Goal: Task Accomplishment & Management: Use online tool/utility

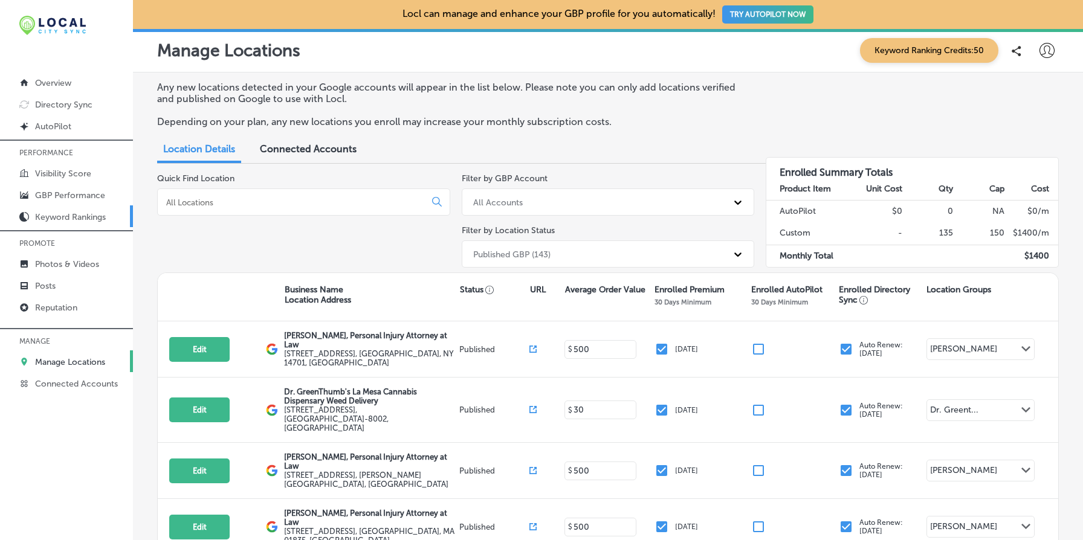
click at [59, 217] on p "Keyword Rankings" at bounding box center [70, 217] width 71 height 10
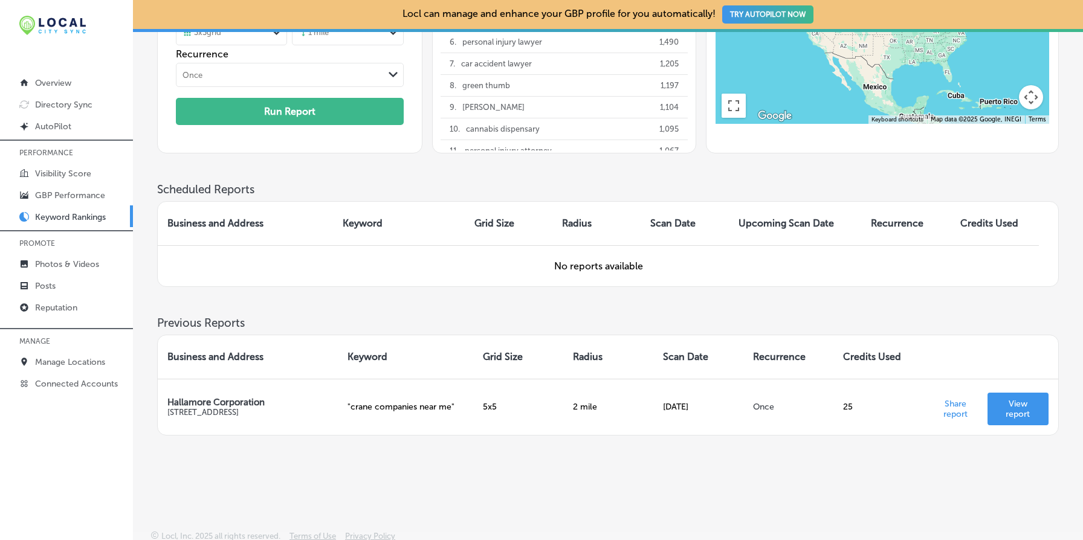
scroll to position [204, 0]
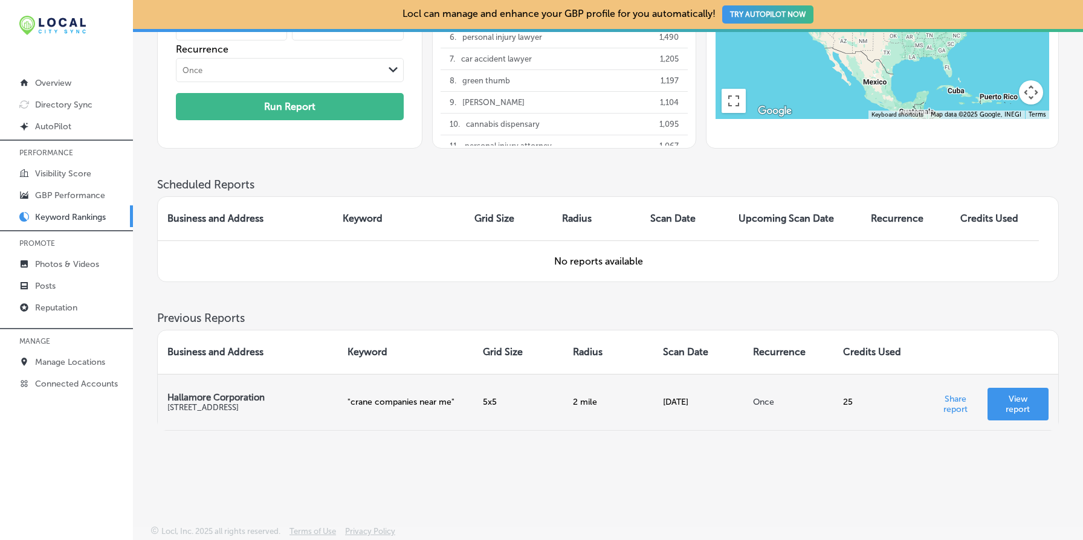
click at [1017, 405] on p "View report" at bounding box center [1018, 404] width 42 height 21
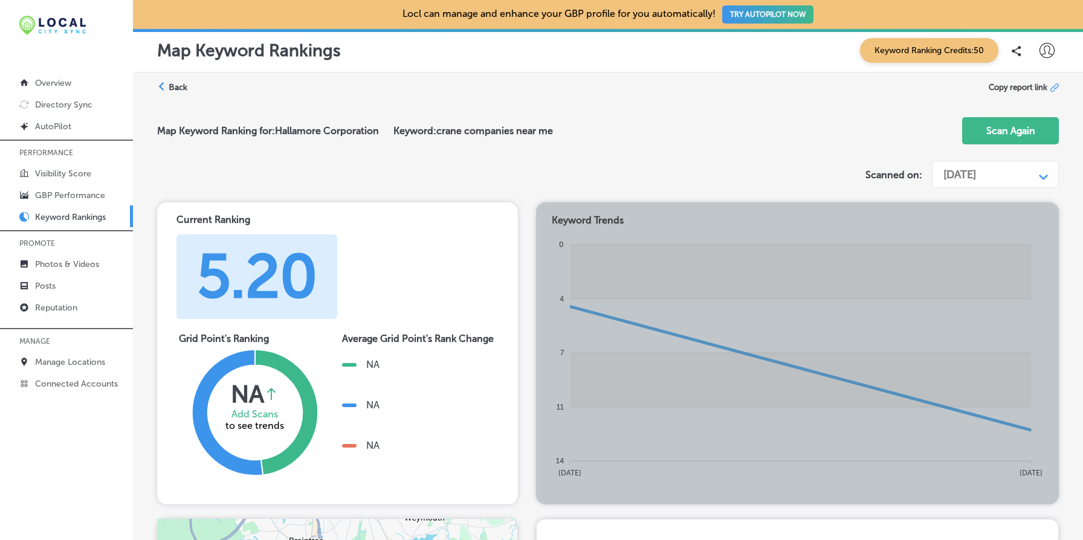
click at [1019, 173] on div "[DATE]" at bounding box center [985, 174] width 97 height 23
click at [178, 83] on label "Back" at bounding box center [178, 87] width 19 height 11
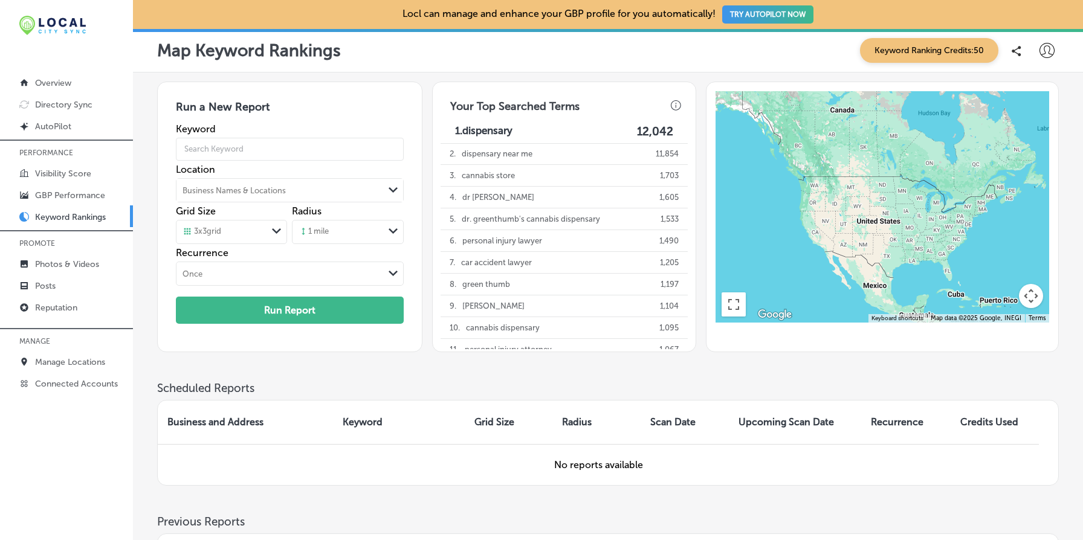
scroll to position [204, 0]
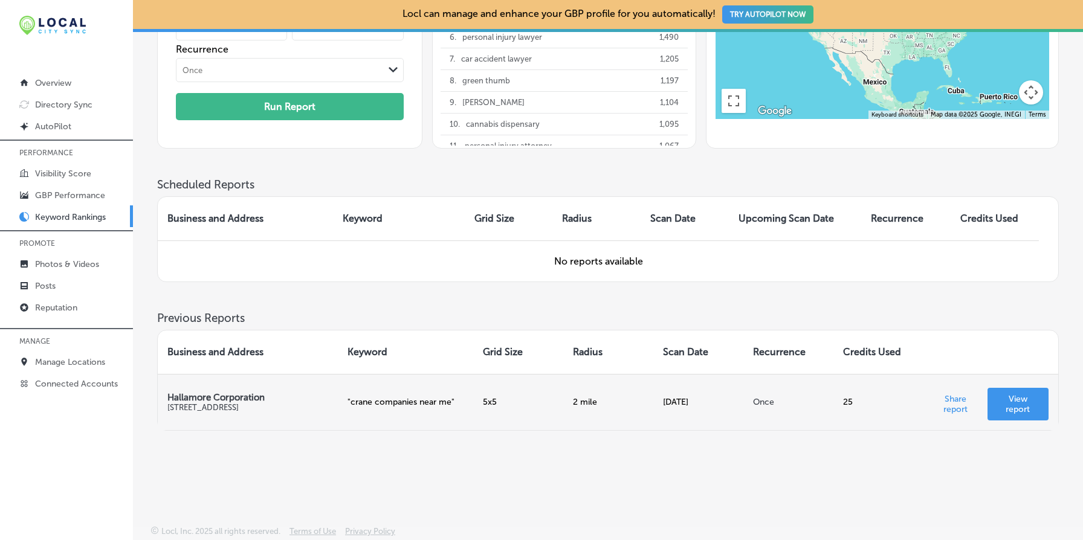
click at [999, 401] on p "View report" at bounding box center [1018, 404] width 42 height 21
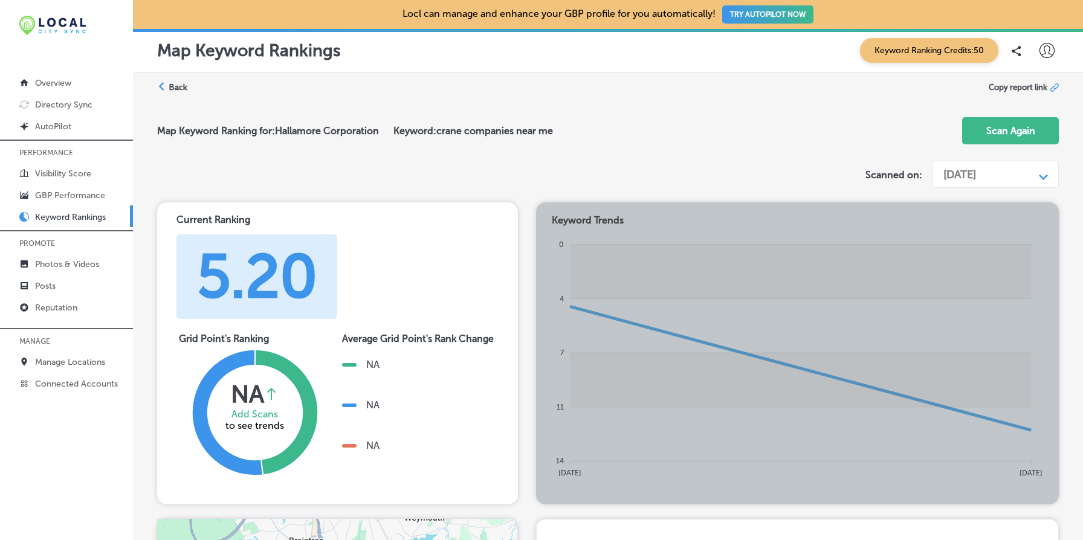
click at [178, 88] on label "Back" at bounding box center [178, 87] width 19 height 11
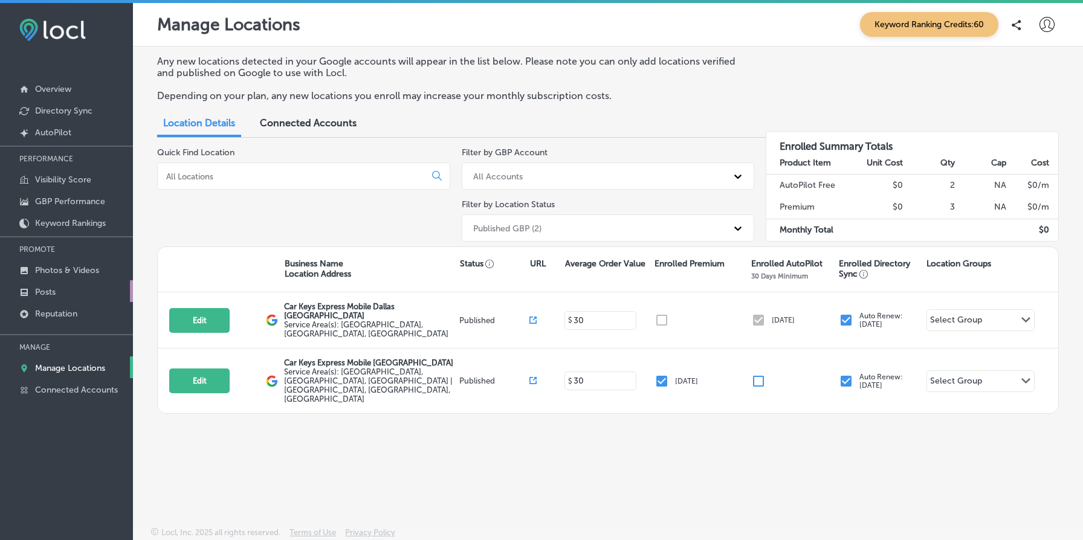
click at [52, 292] on p "Posts" at bounding box center [45, 292] width 21 height 10
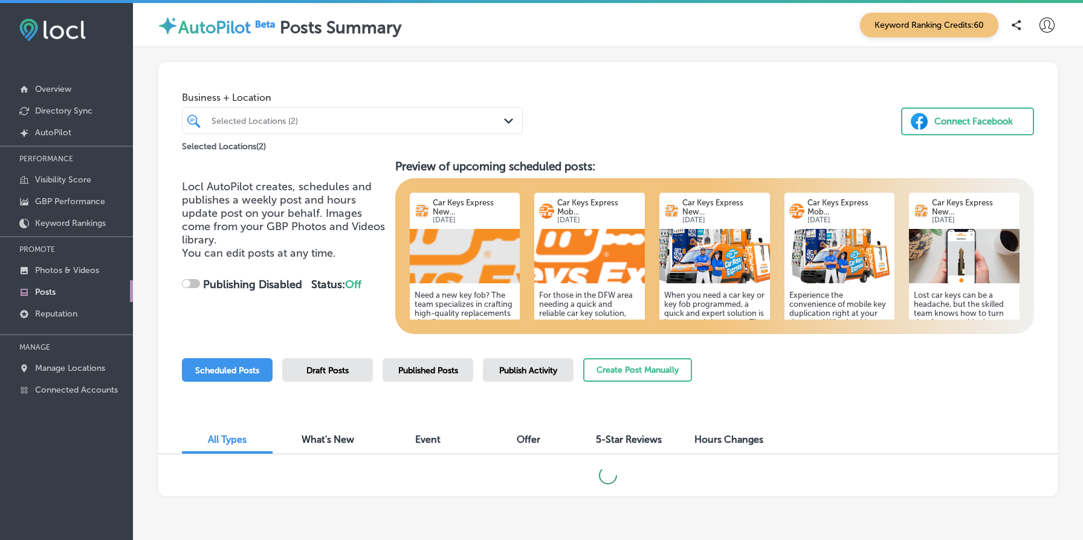
scroll to position [36, 0]
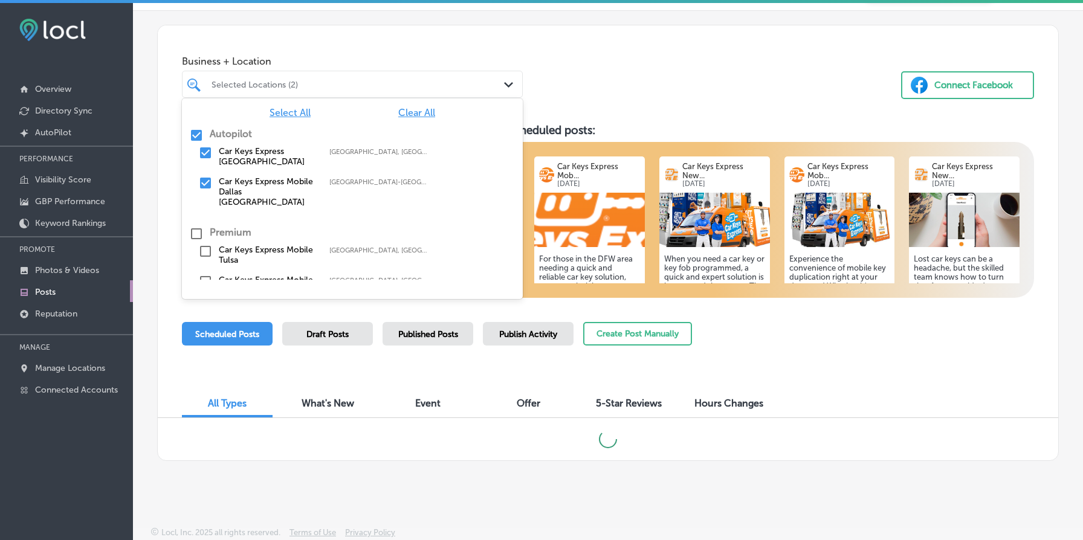
click at [327, 97] on div "Selected Locations (2) Path Created with Sketch." at bounding box center [352, 84] width 341 height 27
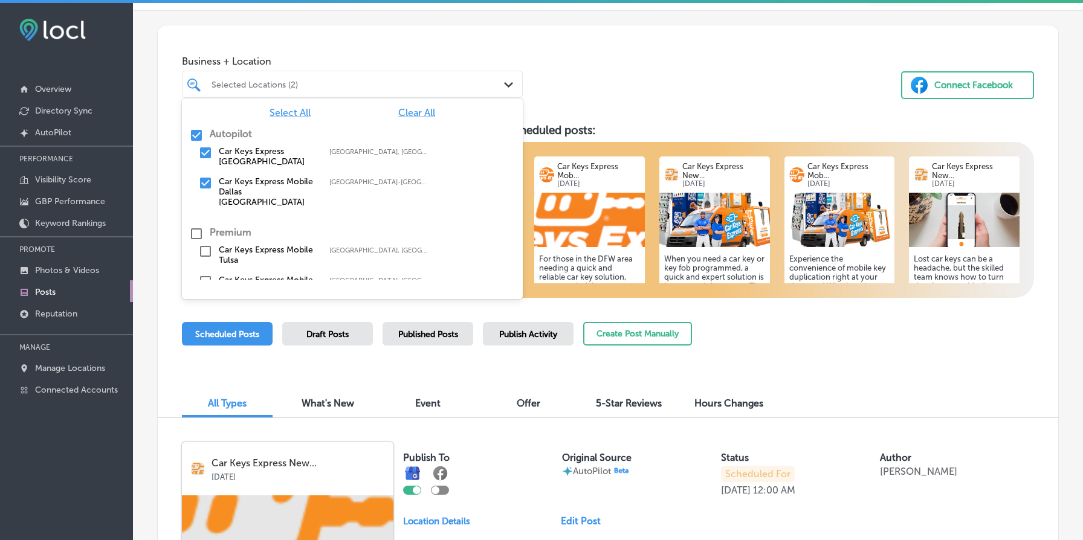
checkbox input "true"
click at [350, 27] on div "Business + Location option focused, 1 of 3. 6 results available. Use Up and Dow…" at bounding box center [608, 71] width 900 height 92
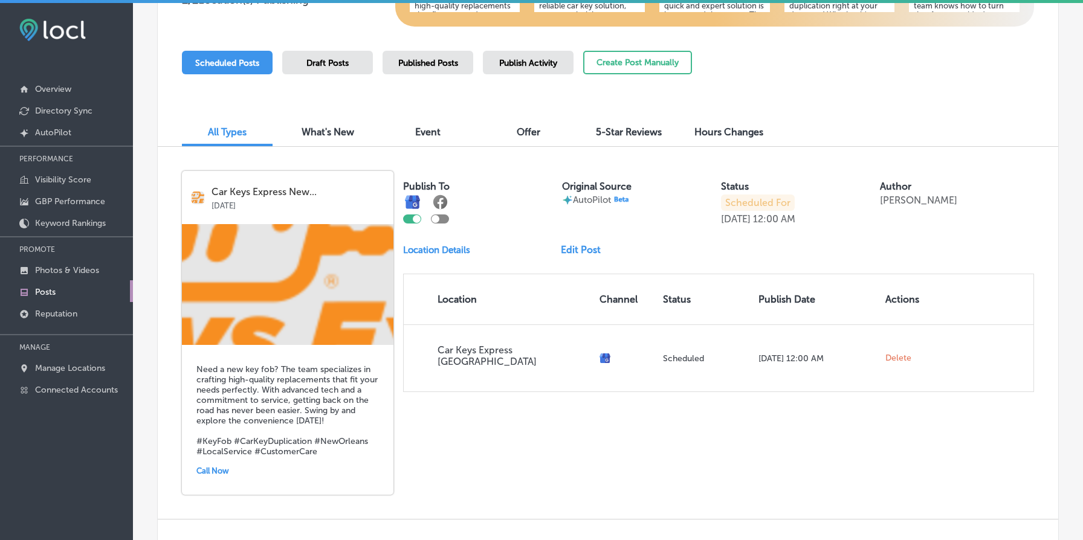
scroll to position [292, 0]
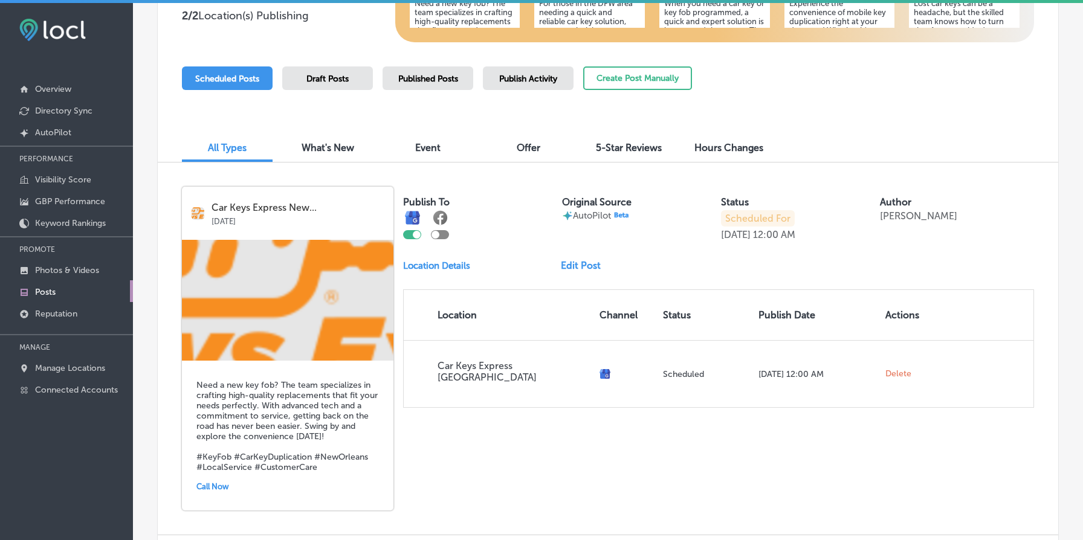
click at [588, 268] on link "Edit Post" at bounding box center [586, 265] width 50 height 11
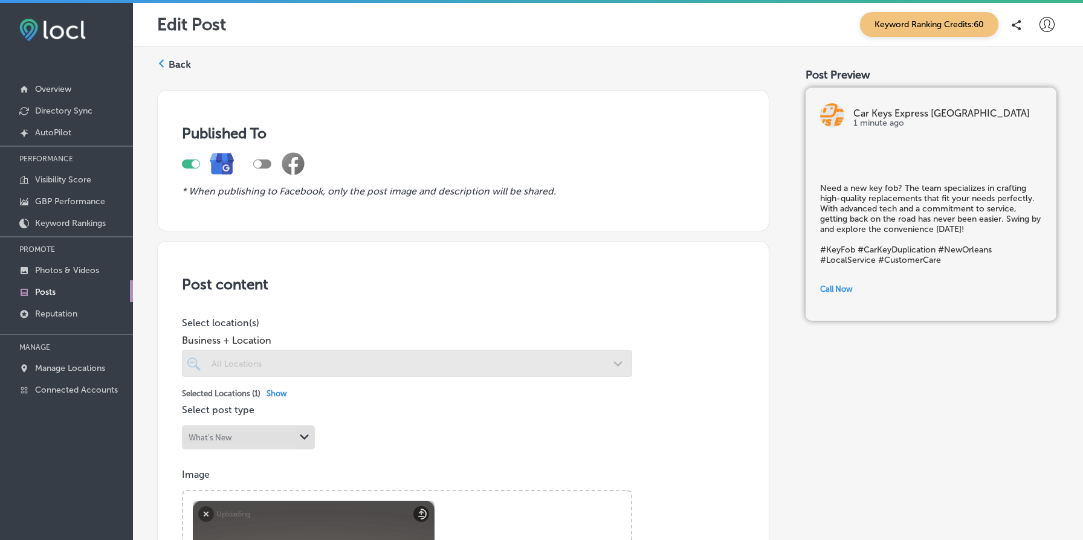
click at [182, 60] on label "Back" at bounding box center [180, 64] width 22 height 13
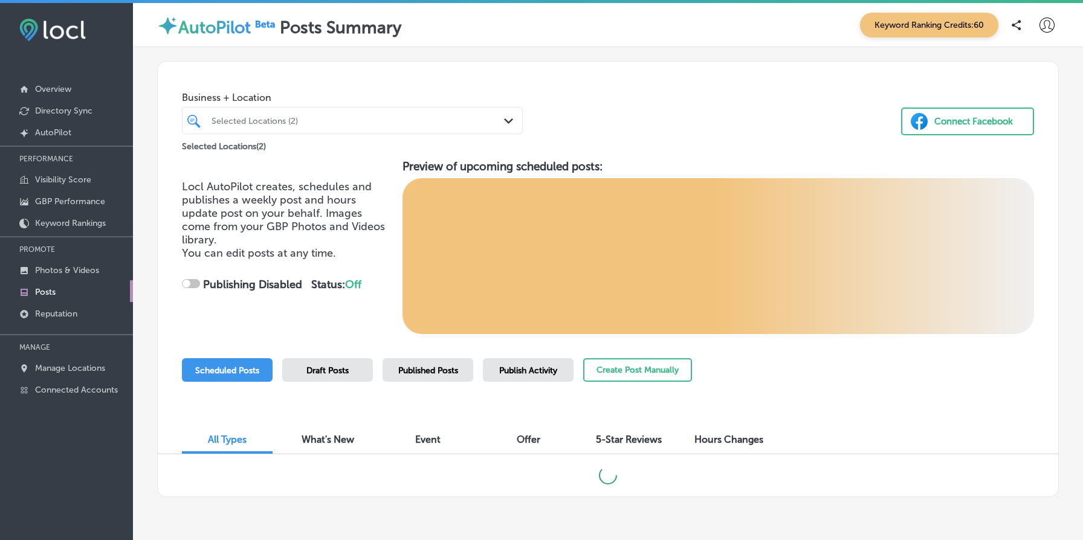
click at [280, 99] on span "Business + Location" at bounding box center [352, 97] width 341 height 11
checkbox input "true"
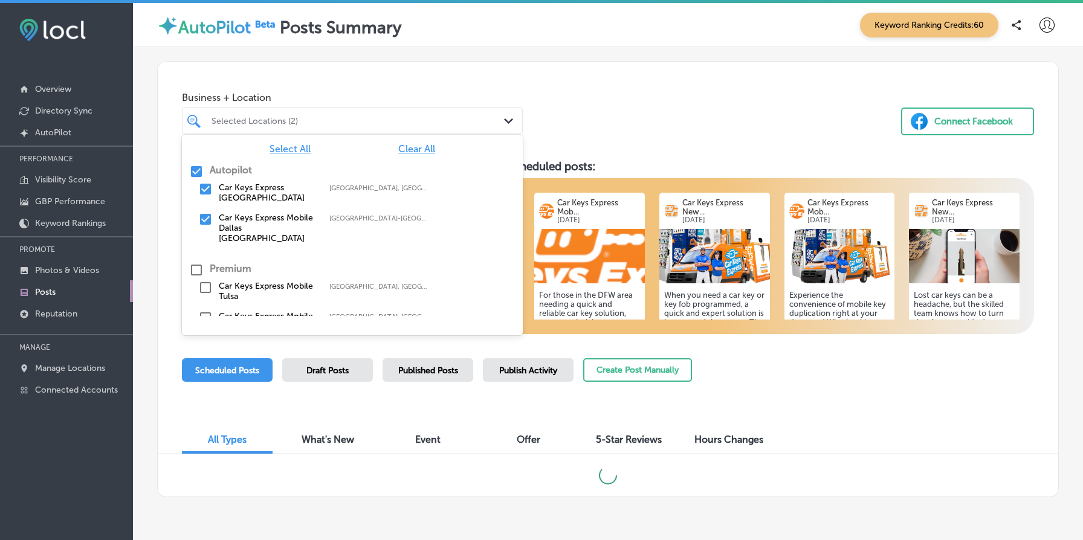
click at [286, 115] on div at bounding box center [338, 120] width 256 height 16
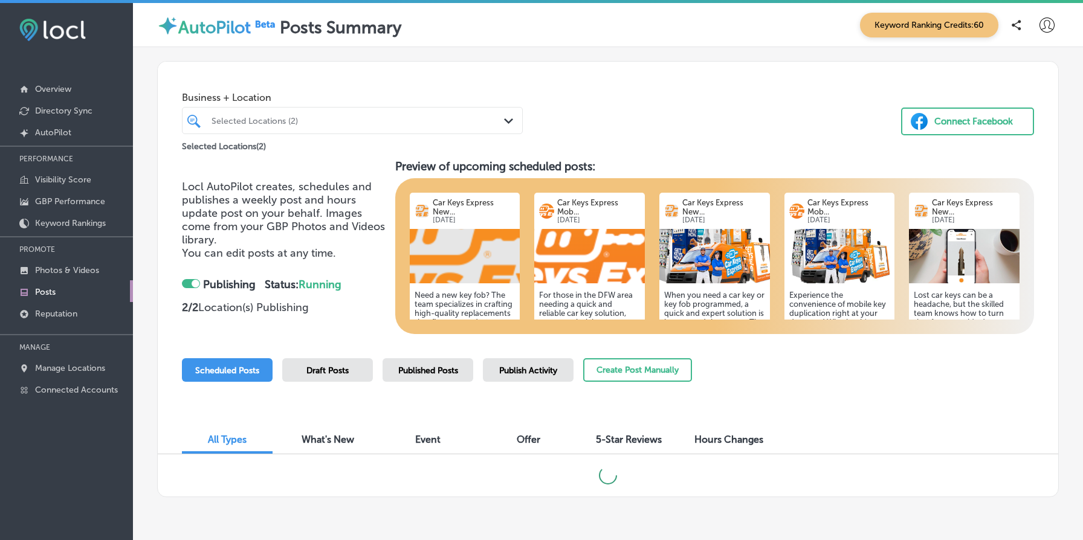
click at [646, 114] on div "Business + Location Selected Locations (2) Path Created with Sketch. Selected L…" at bounding box center [608, 108] width 900 height 92
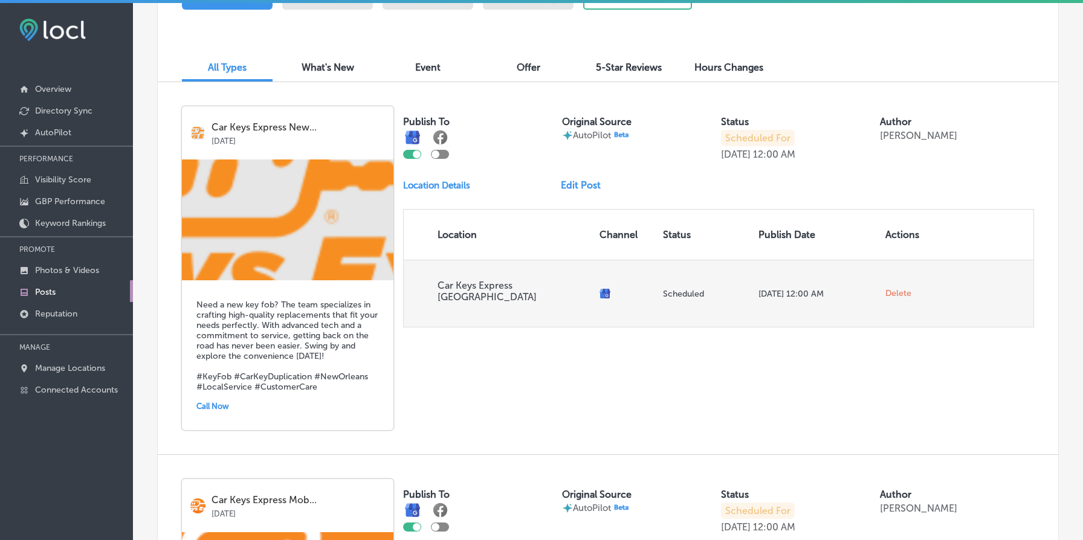
scroll to position [370, 0]
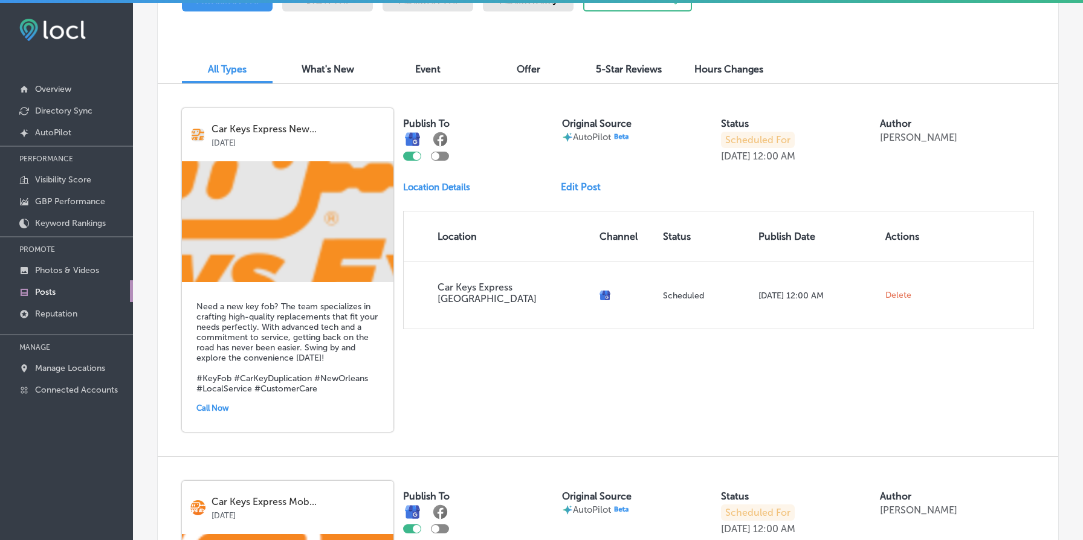
click at [593, 192] on link "Edit Post" at bounding box center [586, 186] width 50 height 11
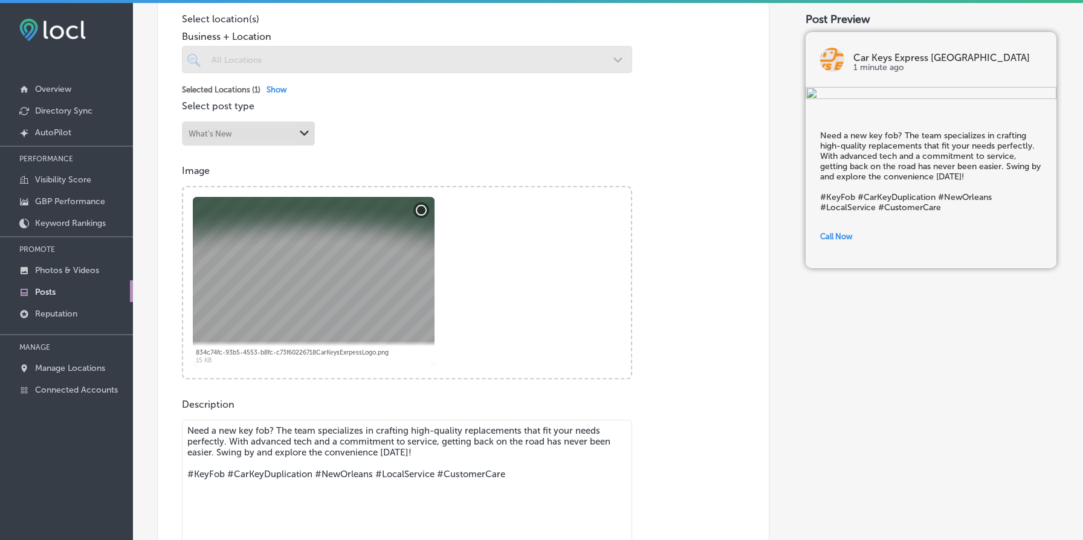
scroll to position [304, 0]
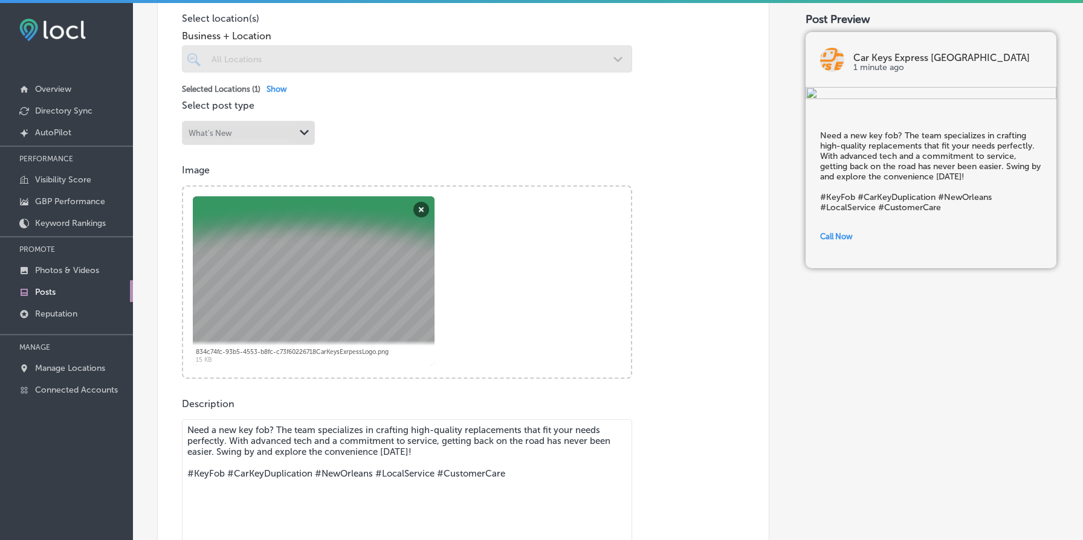
click at [702, 329] on div "Image Powered by PQINA Browse Or drag and drop a photo 834c74fc-93b5-4553-b8fc-…" at bounding box center [463, 271] width 562 height 214
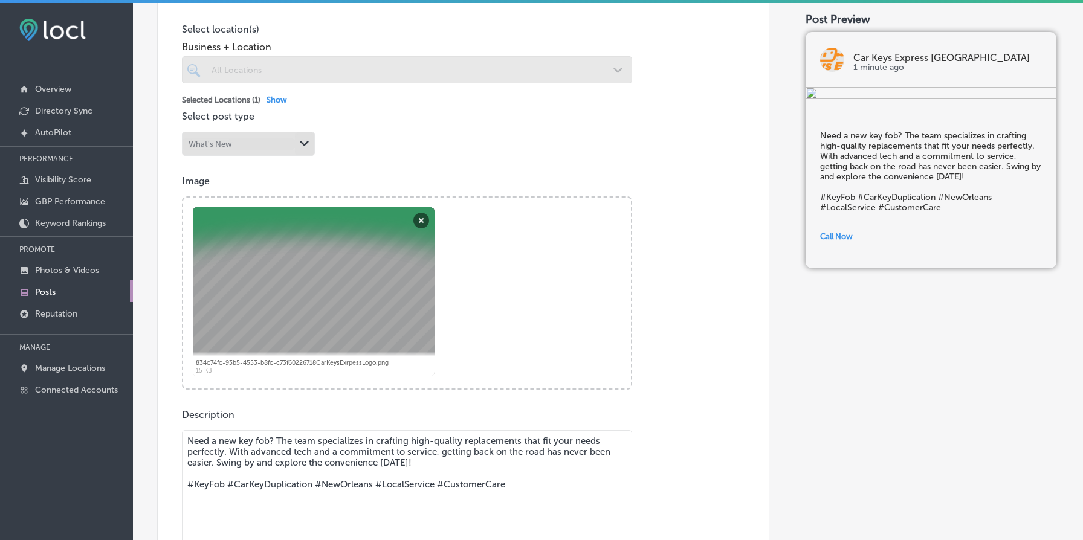
scroll to position [290, 0]
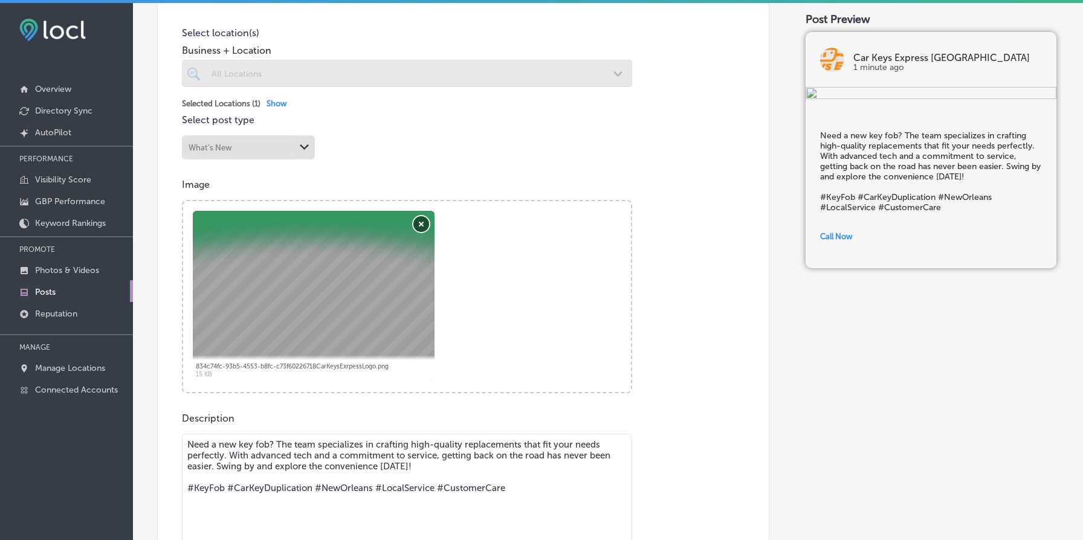
click at [417, 224] on button "Remove" at bounding box center [421, 224] width 16 height 16
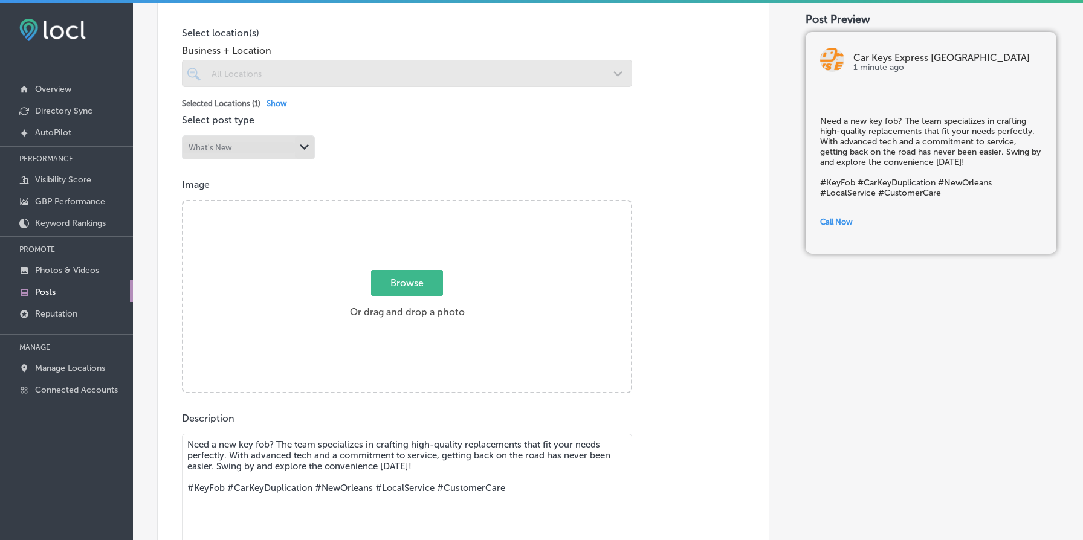
click at [405, 274] on span "Browse" at bounding box center [407, 283] width 72 height 26
click at [405, 205] on input "Browse Or drag and drop a photo" at bounding box center [407, 203] width 448 height 4
type input "C:\fakepath\74e674f1-0ef1-43a7-a4da-805e37316849TechProgrammingCloseup.jpg"
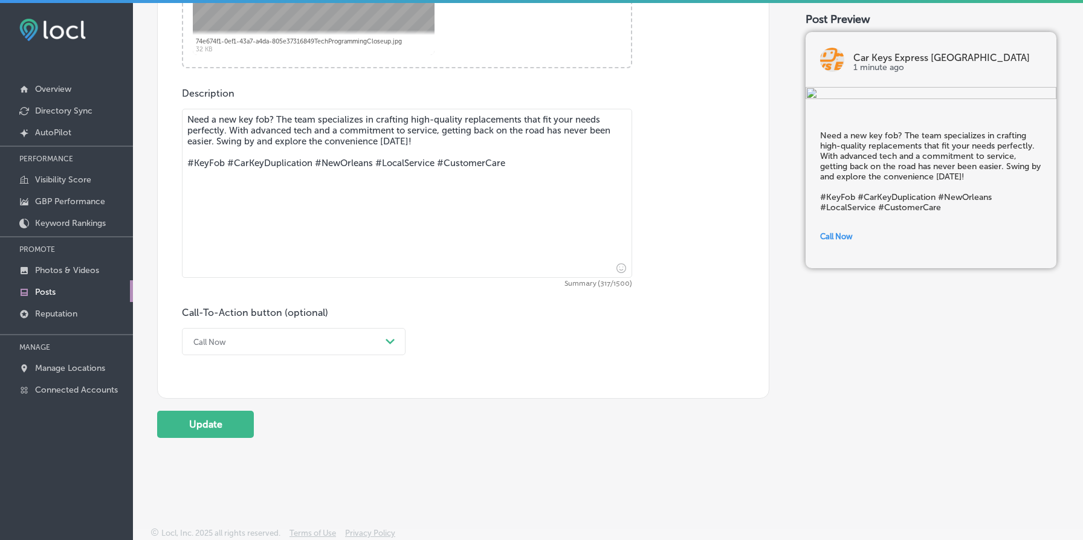
scroll to position [3, 0]
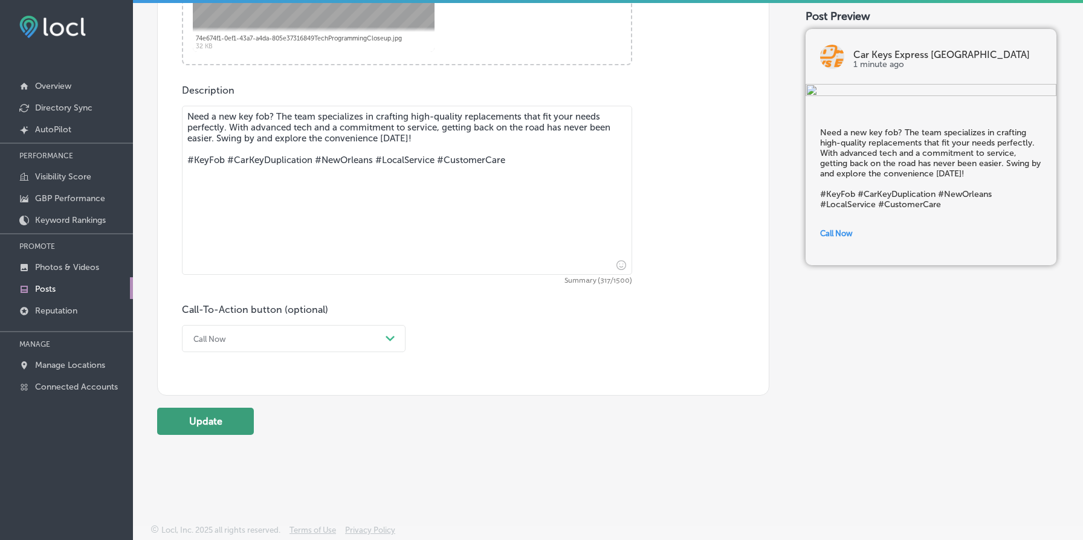
click at [224, 413] on button "Update" at bounding box center [205, 421] width 97 height 27
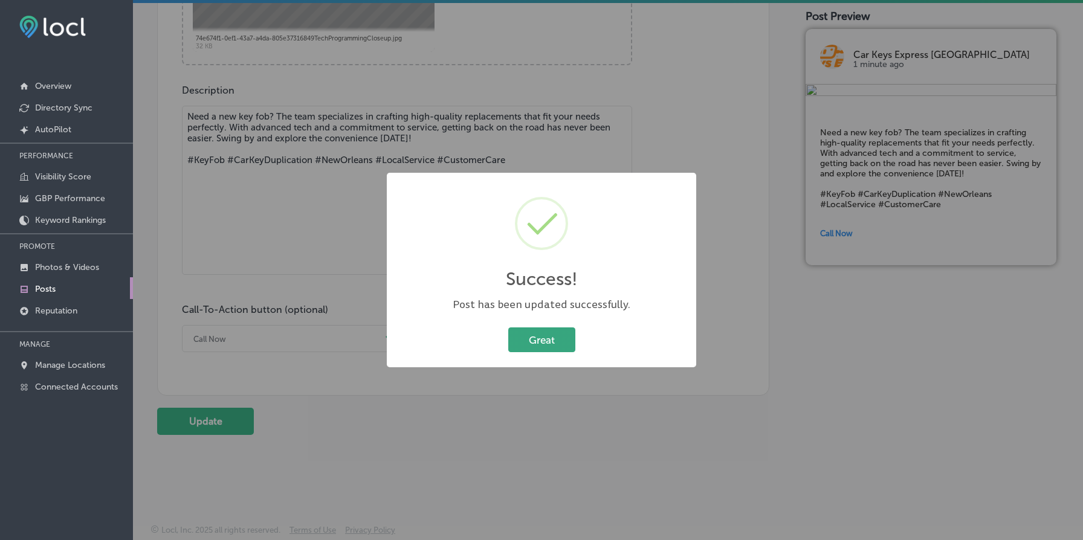
click at [527, 338] on button "Great" at bounding box center [541, 339] width 67 height 25
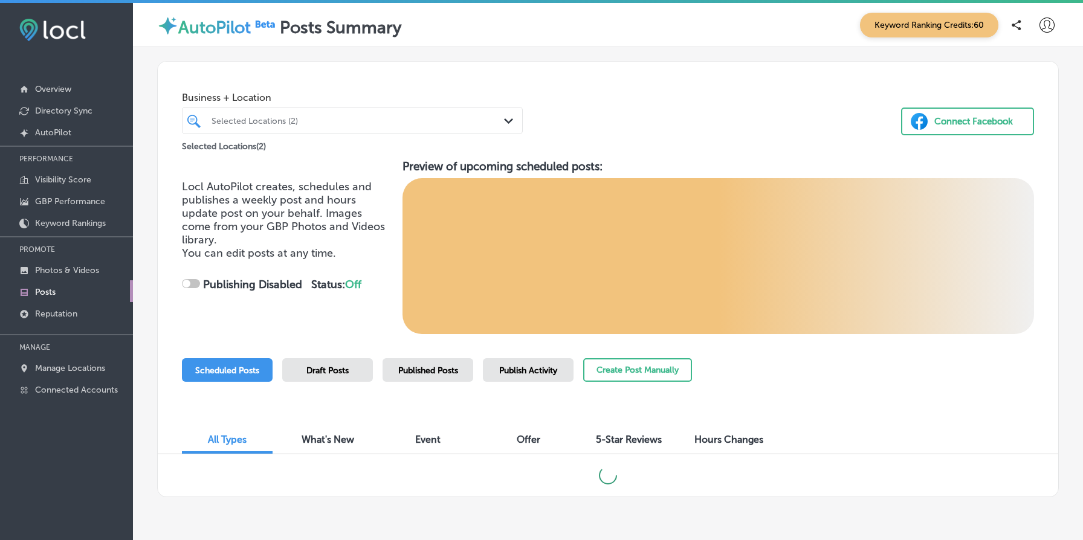
click at [282, 134] on div "Selected Locations ( 2 )" at bounding box center [352, 143] width 341 height 19
checkbox input "true"
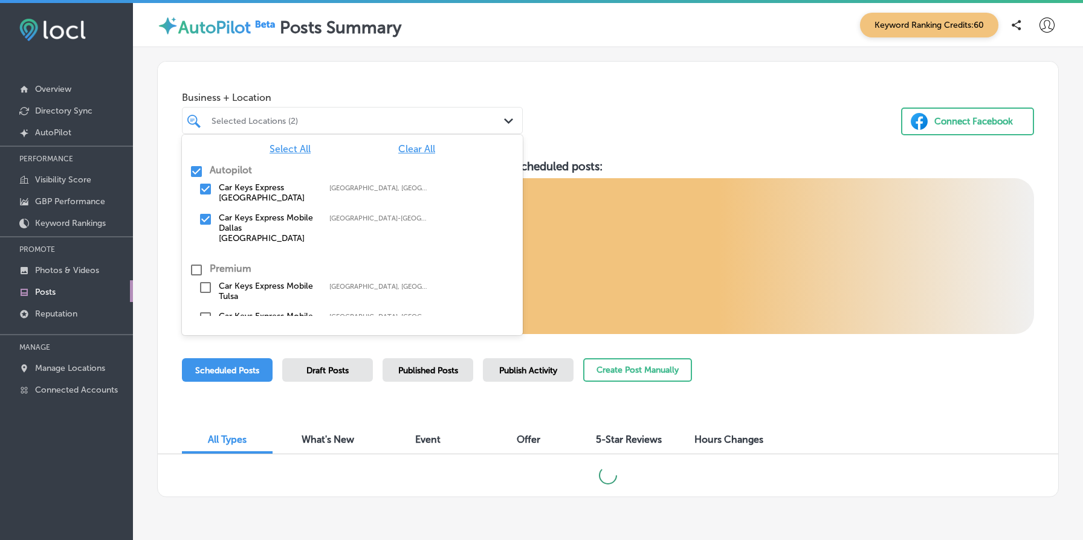
click at [303, 116] on div "Selected Locations (2)" at bounding box center [358, 120] width 294 height 10
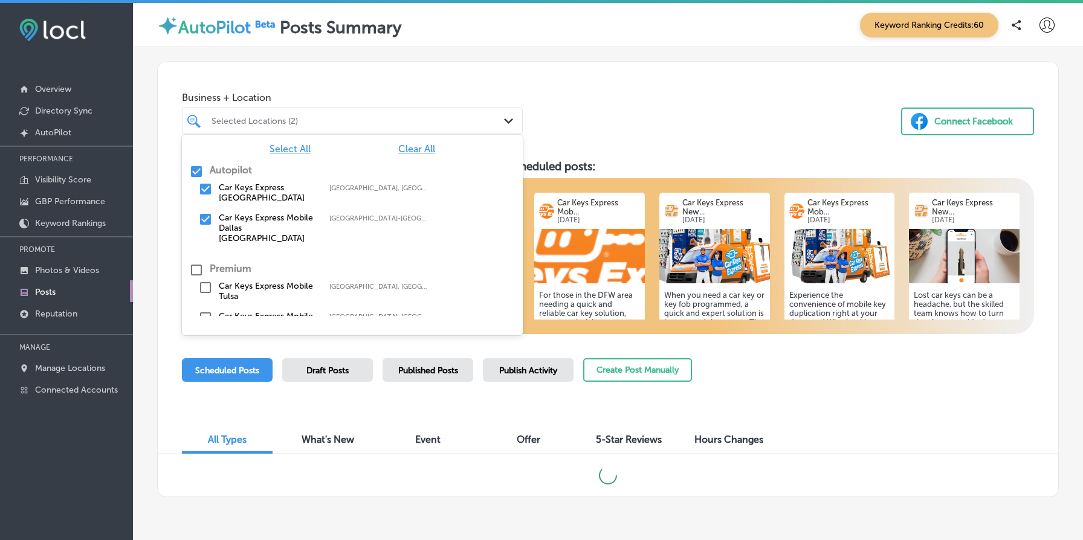
click at [608, 103] on div "Business + Location option focused, 1 of 3. 6 results available. Use Up and Dow…" at bounding box center [608, 108] width 900 height 92
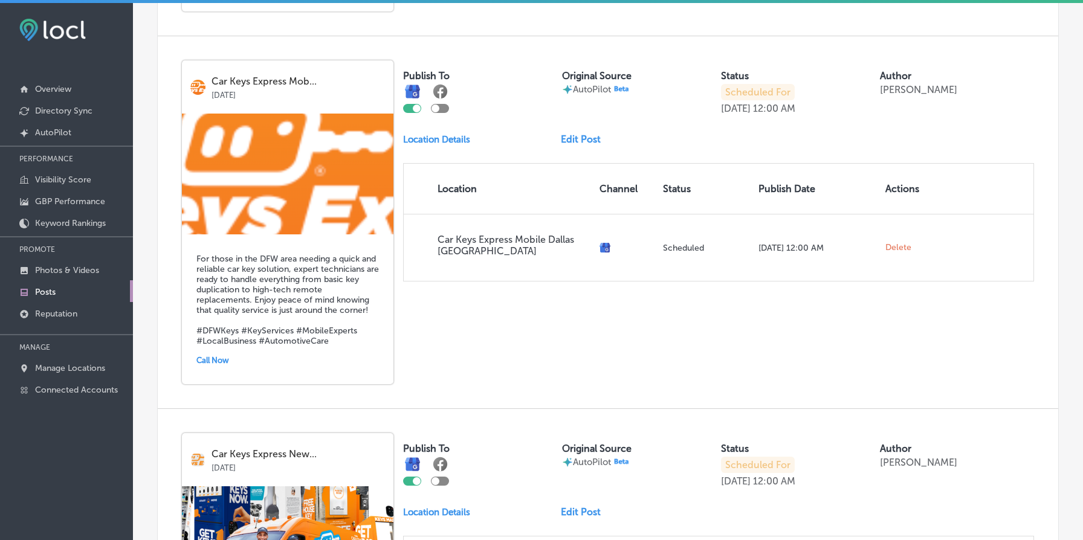
scroll to position [797, 0]
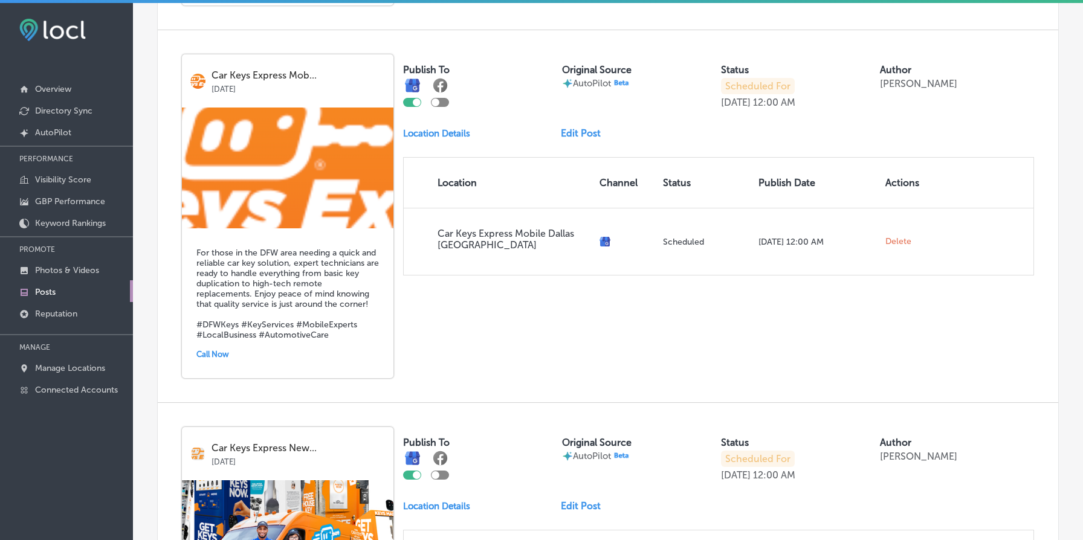
click at [579, 135] on link "Edit Post" at bounding box center [586, 132] width 50 height 11
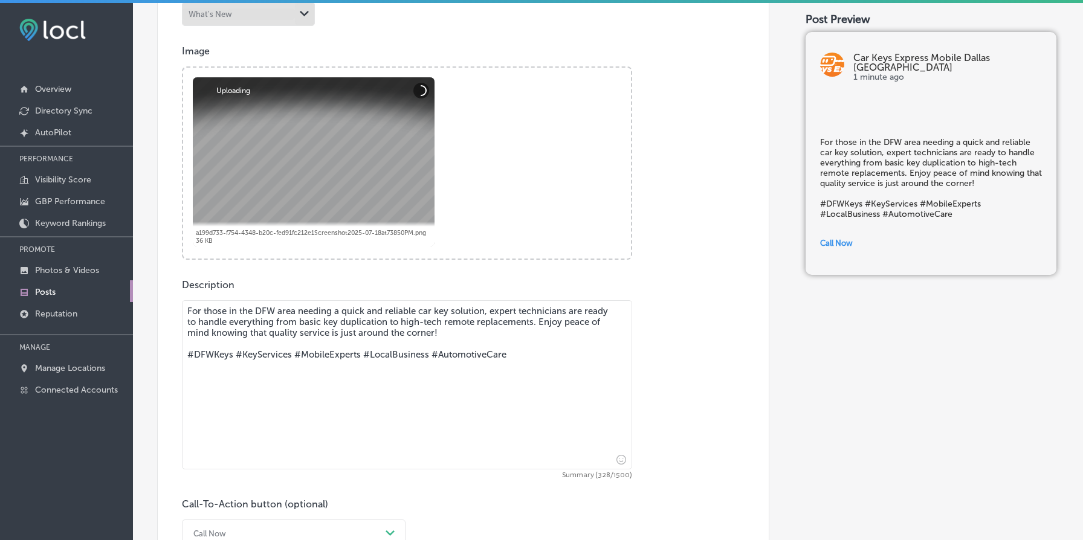
scroll to position [425, 0]
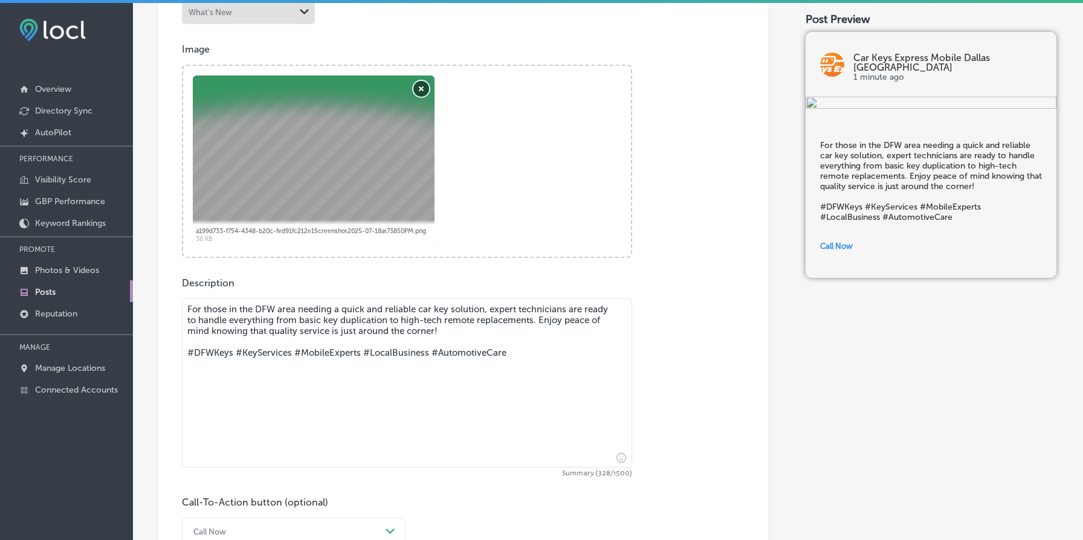
click at [424, 88] on button "Remove" at bounding box center [421, 89] width 16 height 16
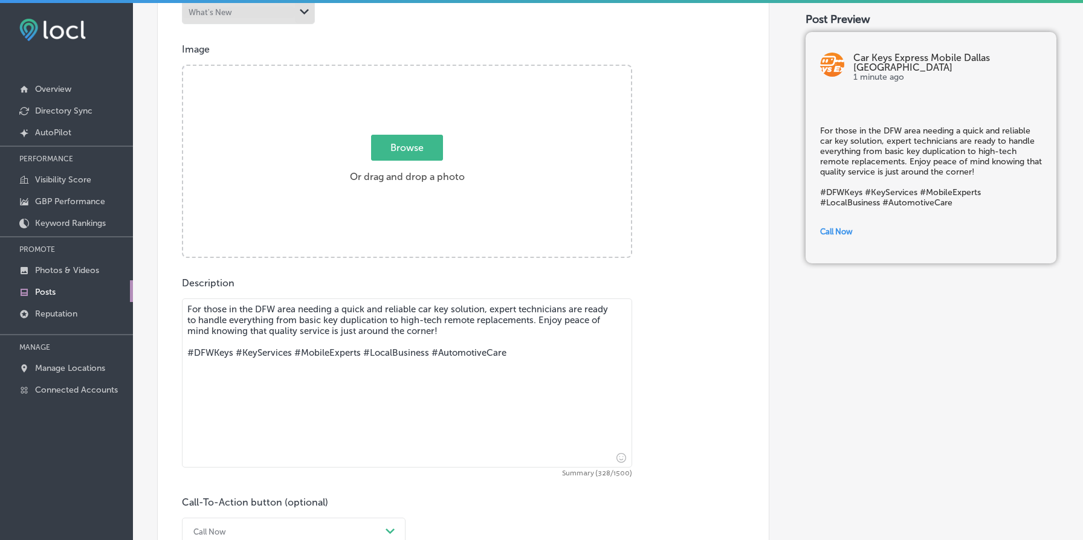
click at [412, 140] on span "Browse" at bounding box center [407, 148] width 72 height 26
click at [412, 69] on input "Browse Or drag and drop a photo" at bounding box center [407, 68] width 448 height 4
type input "C:\fakepath\f399b68d-27e4-4e36-a53f-d236a7b69718CKETech2Woman.jpg"
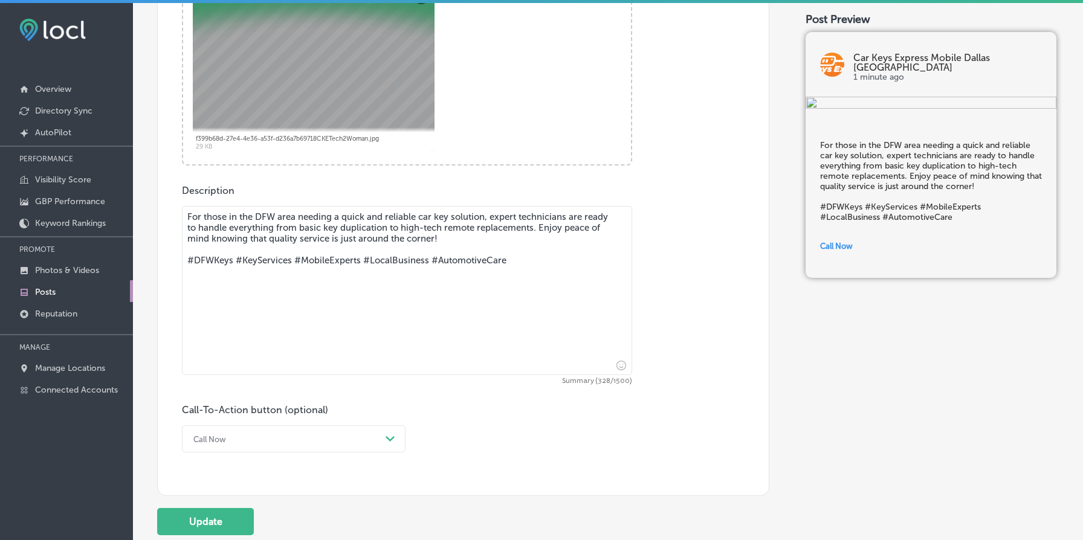
scroll to position [615, 0]
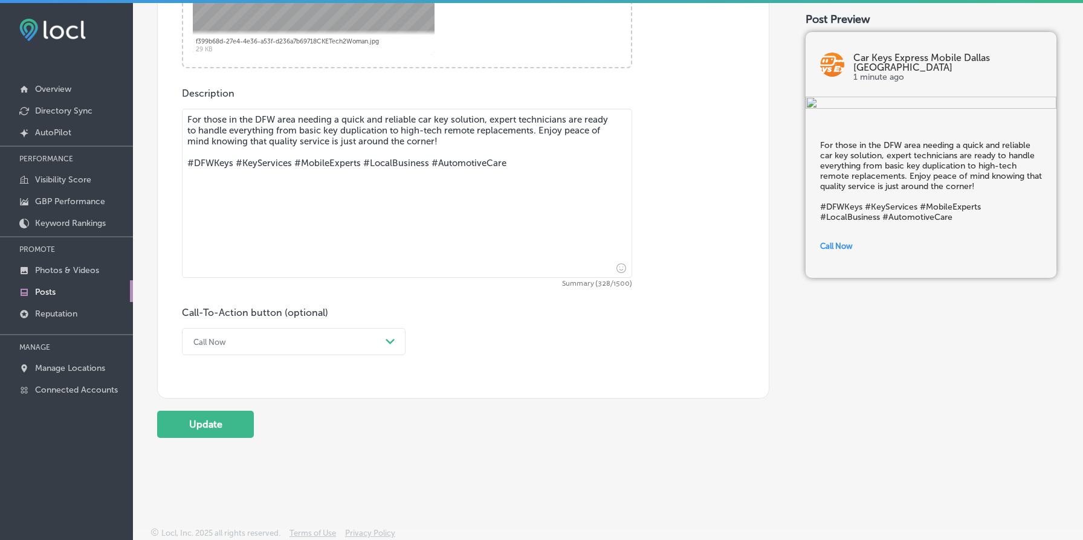
click at [204, 412] on button "Update" at bounding box center [205, 424] width 97 height 27
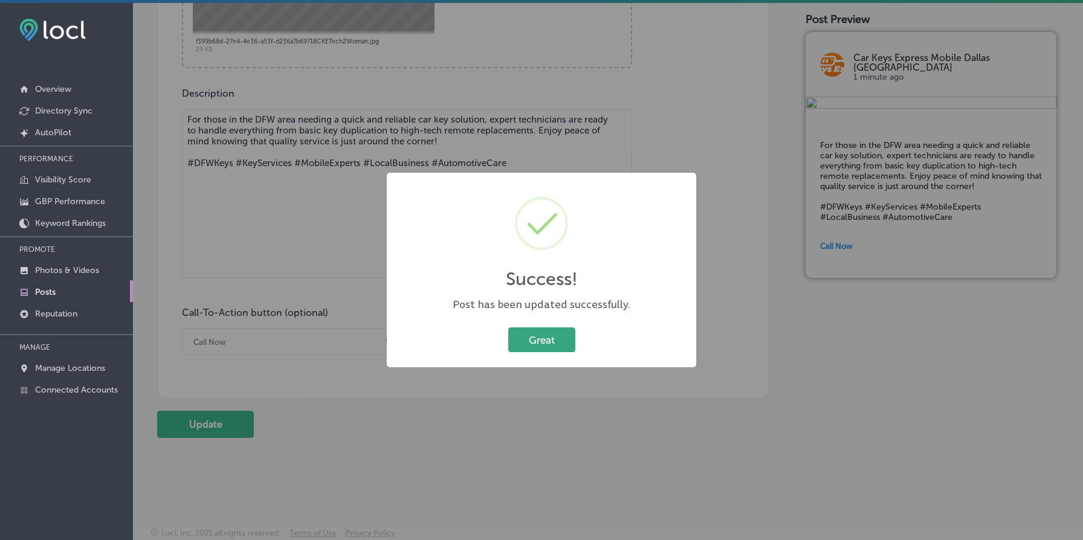
click at [544, 343] on button "Great" at bounding box center [541, 339] width 67 height 25
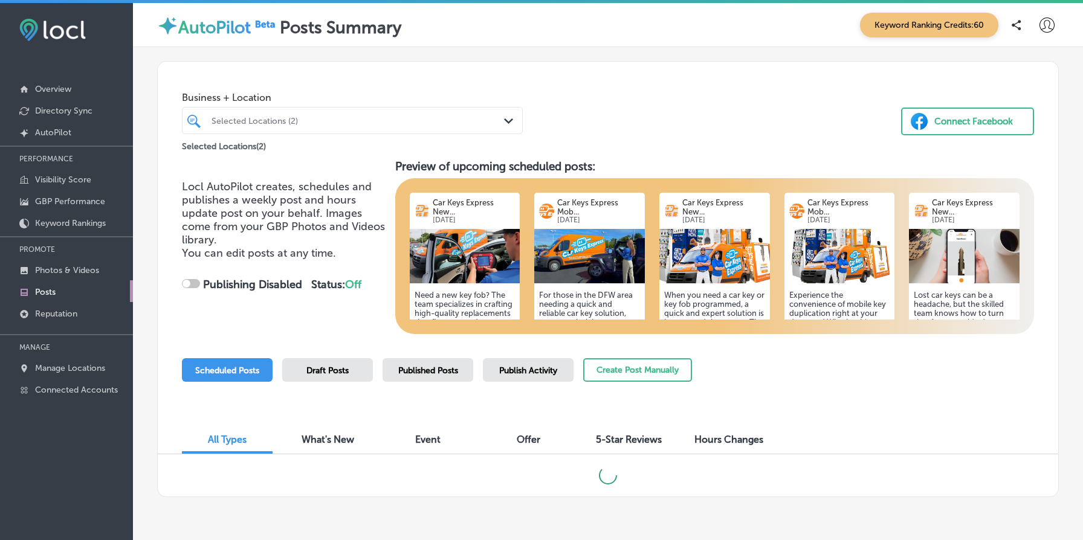
checkbox input "true"
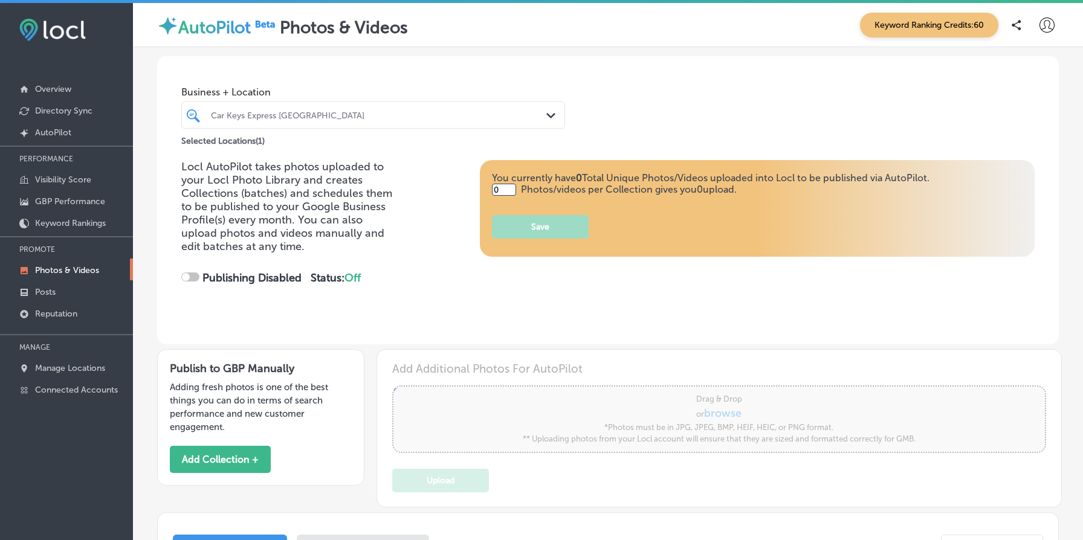
type input "5"
checkbox input "true"
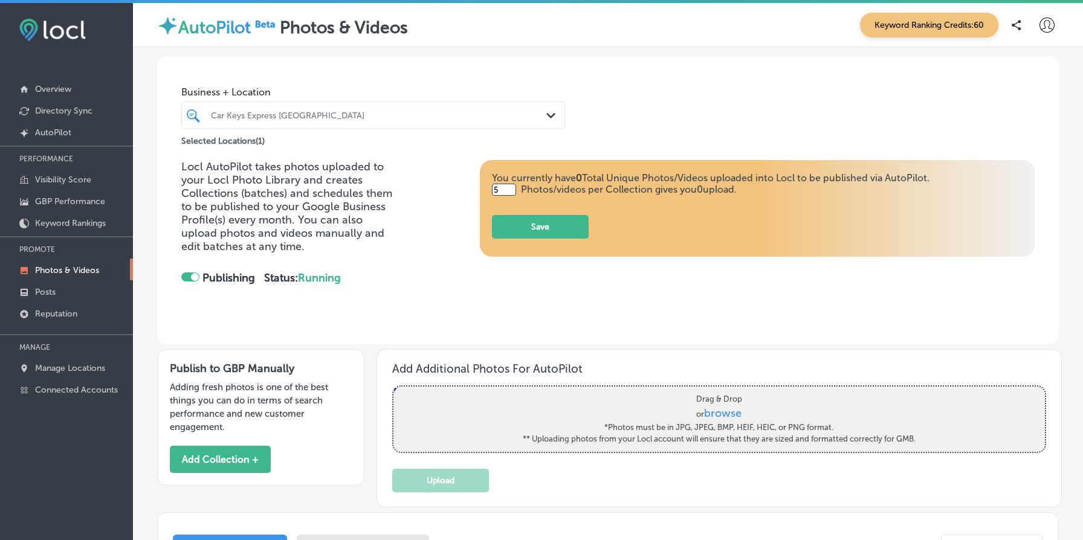
click at [303, 122] on div at bounding box center [357, 115] width 294 height 16
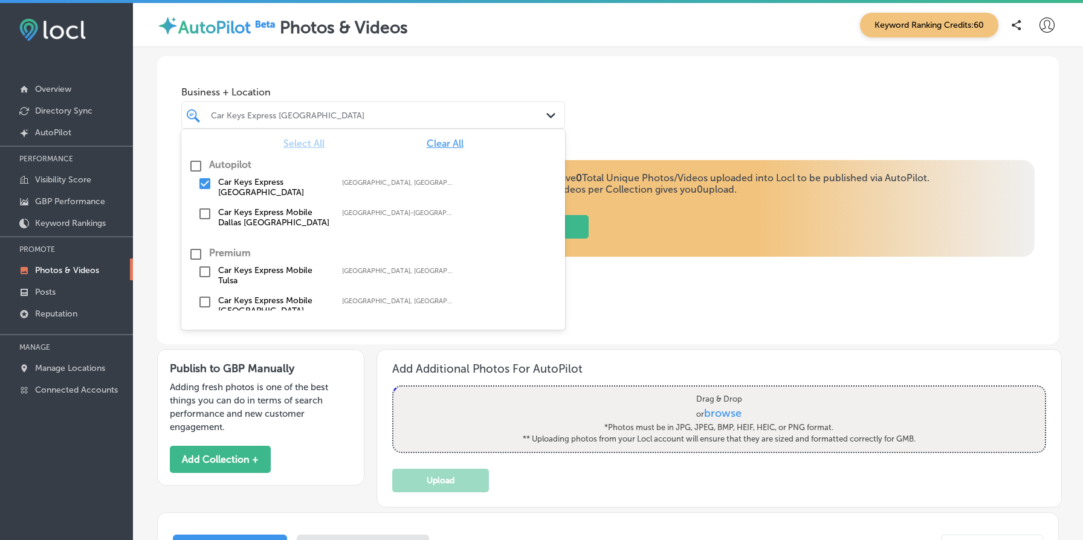
click at [373, 71] on div "Business + Location option focused, 1 of 3. 6 results available. Use Up and Dow…" at bounding box center [607, 102] width 901 height 92
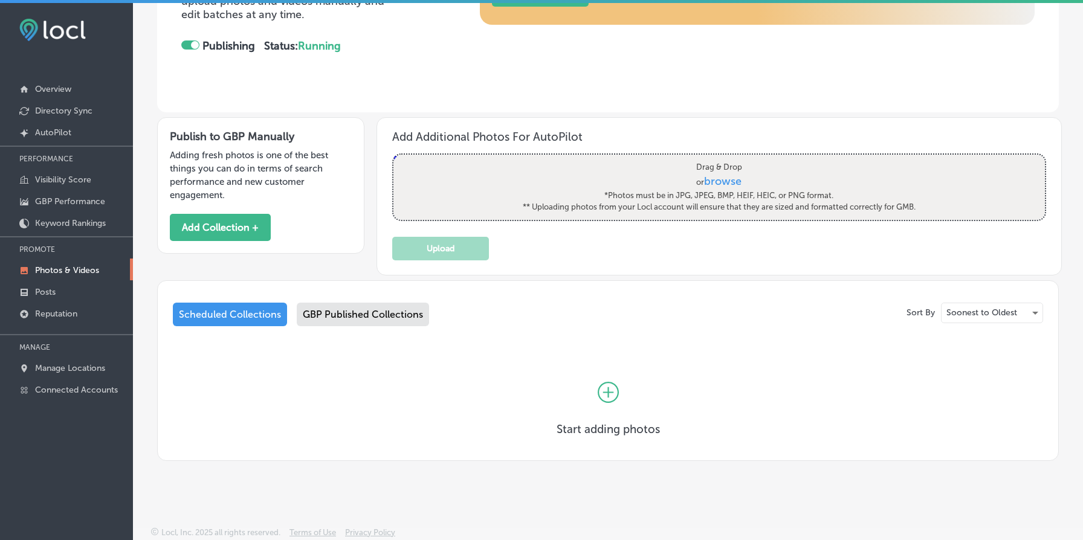
click at [388, 315] on div "GBP Published Collections" at bounding box center [363, 315] width 132 height 24
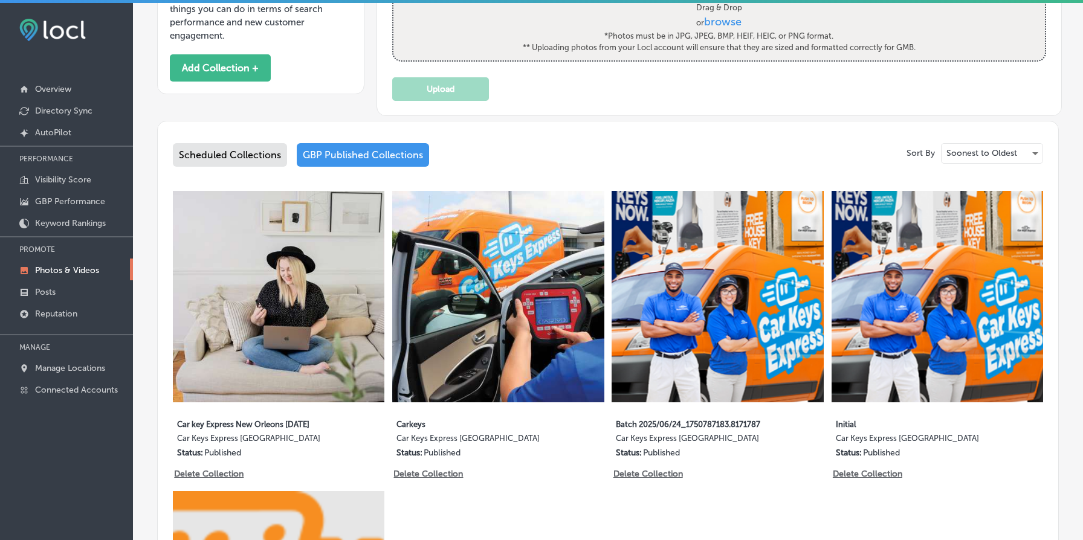
scroll to position [514, 0]
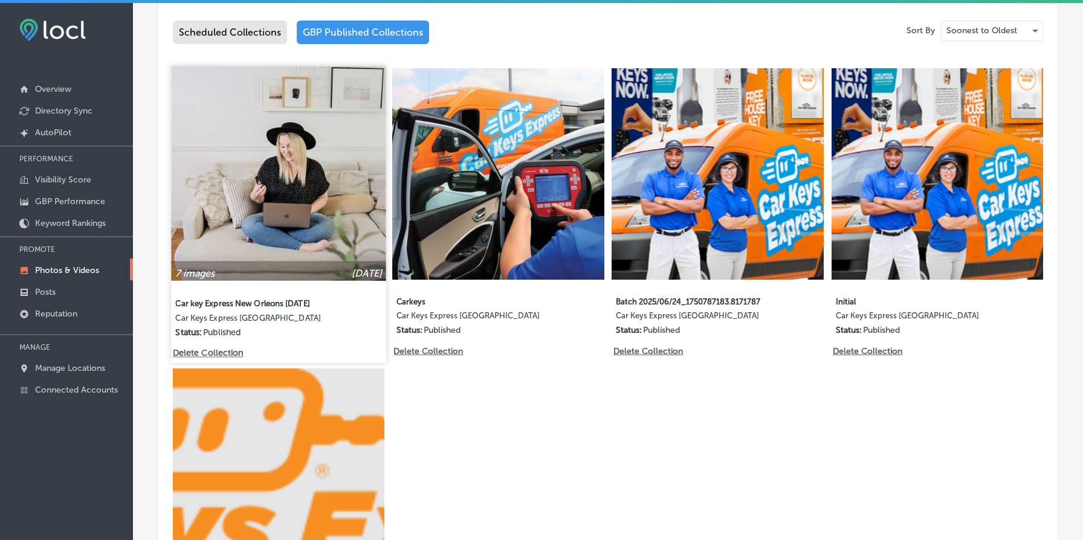
click at [303, 156] on img at bounding box center [278, 173] width 215 height 215
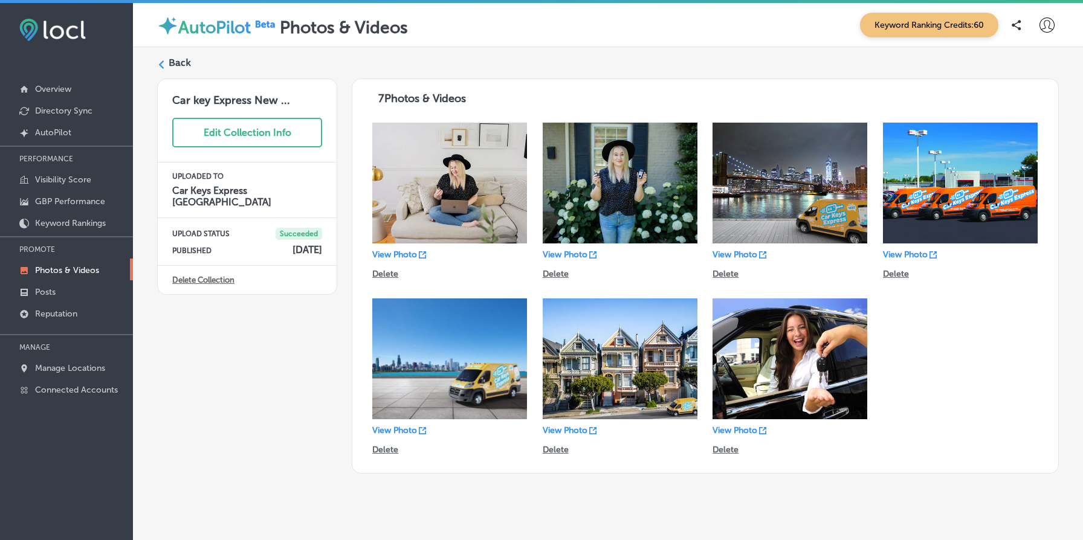
click at [166, 59] on div "Back" at bounding box center [607, 67] width 901 height 22
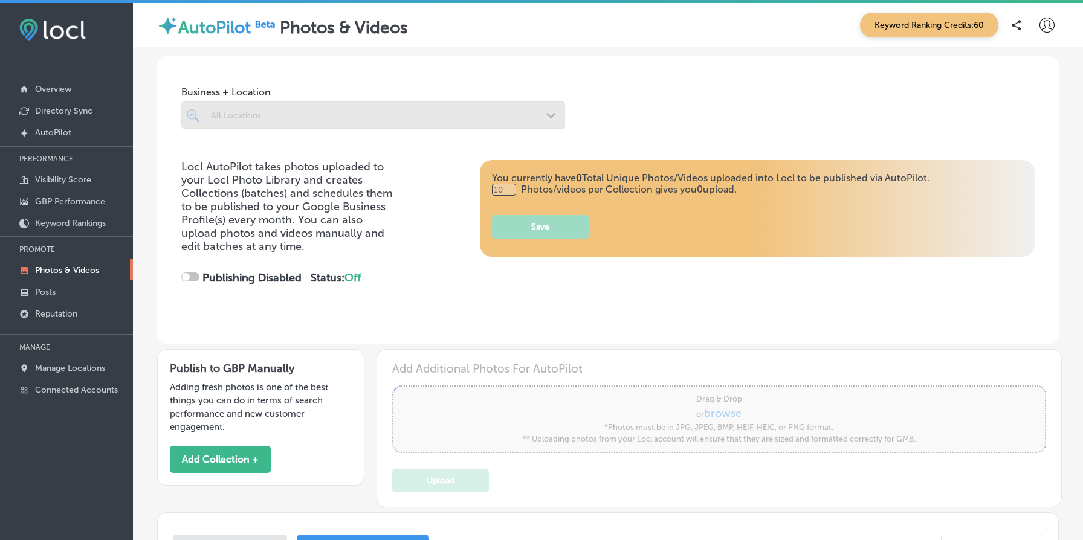
type input "5"
checkbox input "true"
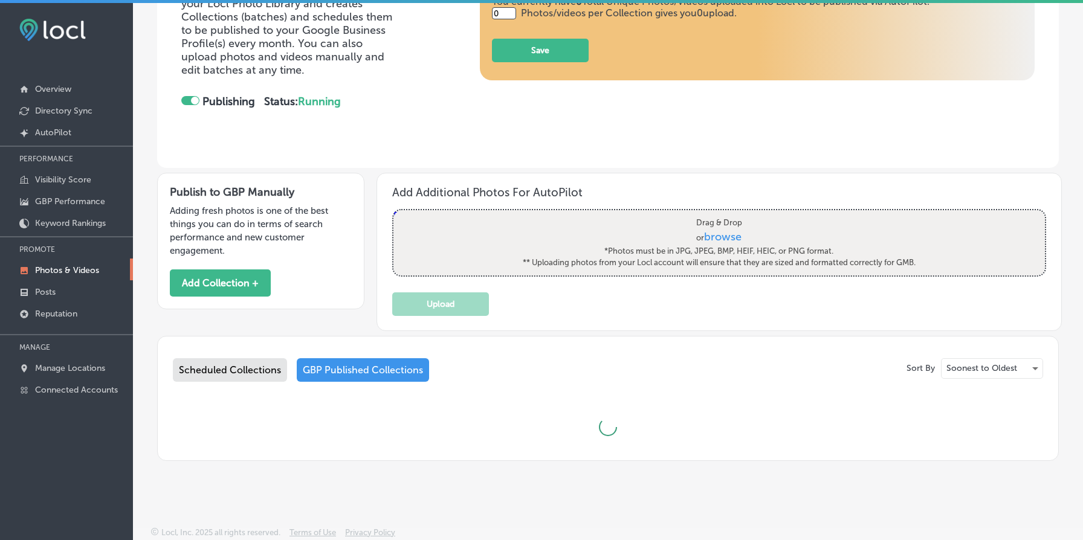
type input "5"
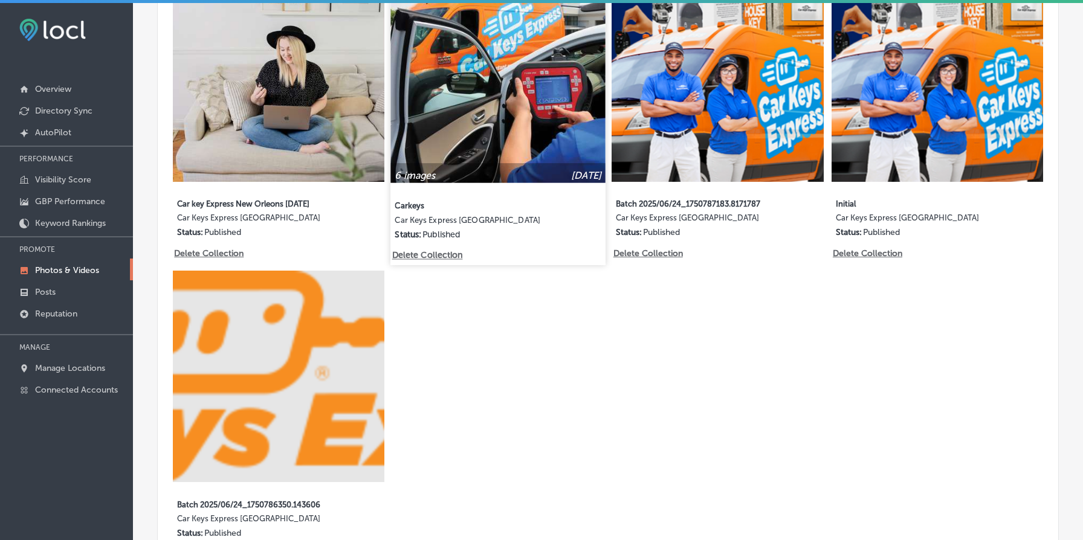
scroll to position [516, 0]
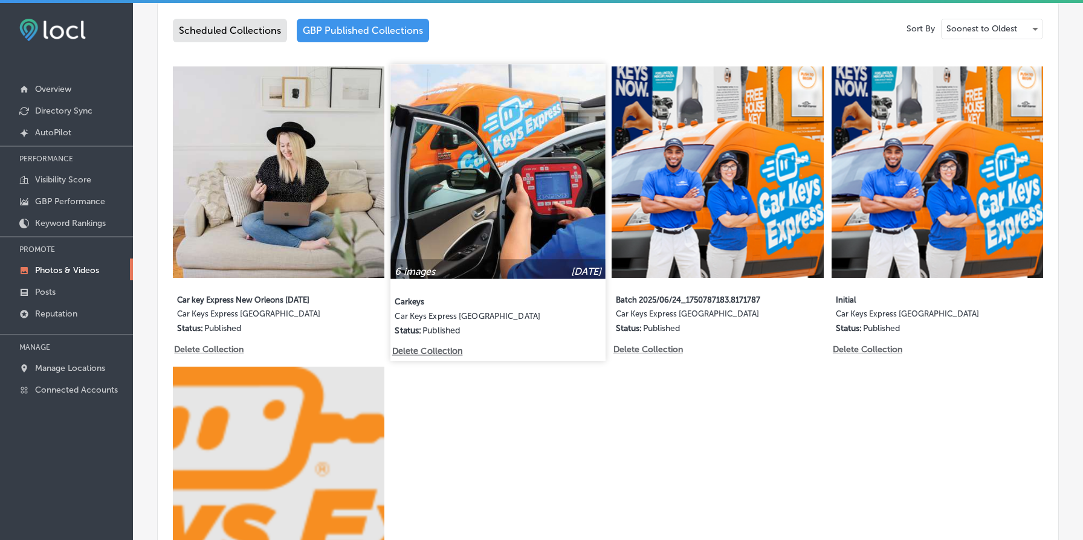
click at [515, 177] on img at bounding box center [498, 171] width 215 height 215
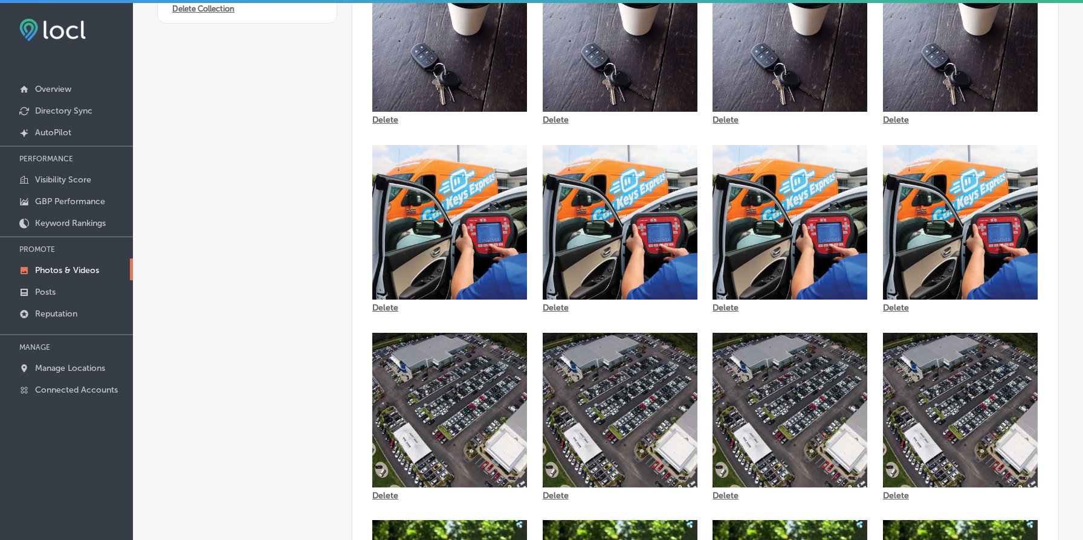
scroll to position [378, 0]
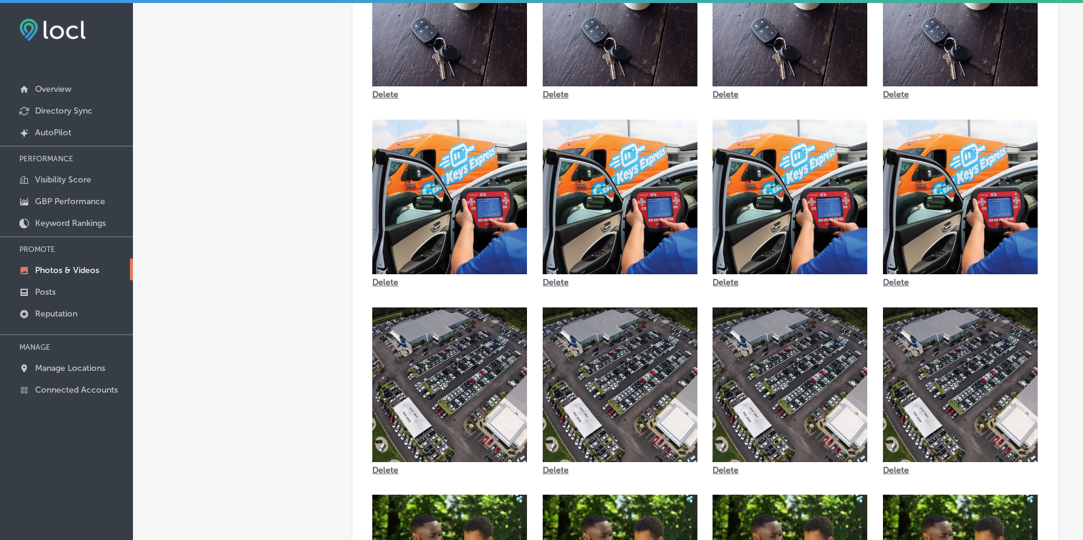
click at [604, 197] on img at bounding box center [619, 197] width 155 height 155
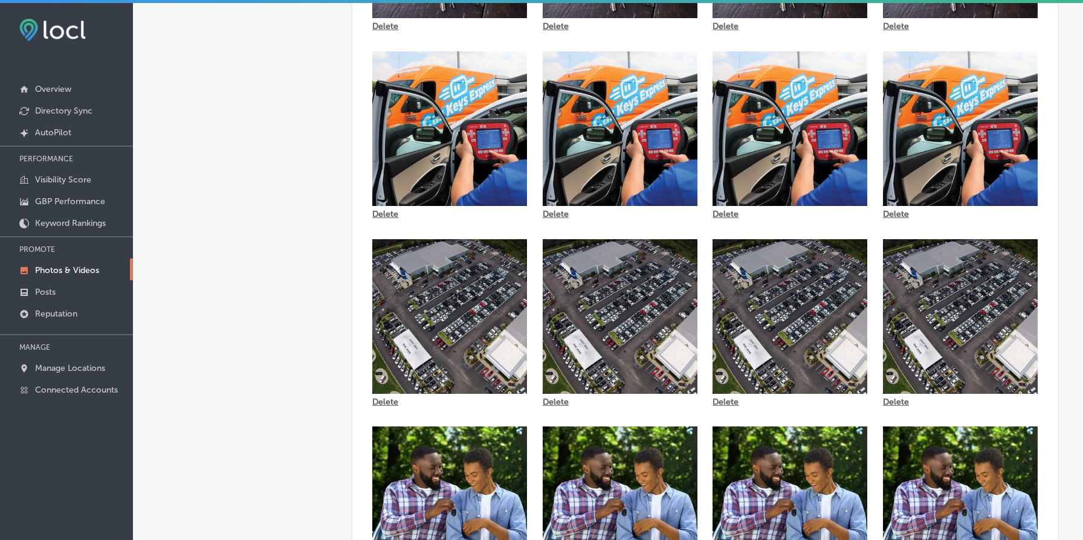
scroll to position [0, 0]
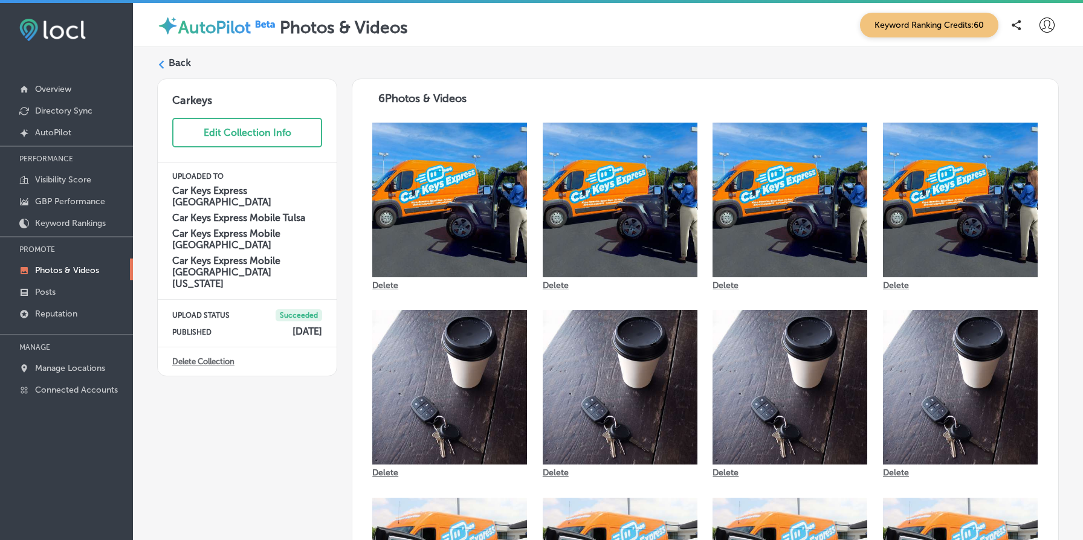
click at [178, 62] on label "Back" at bounding box center [180, 62] width 22 height 13
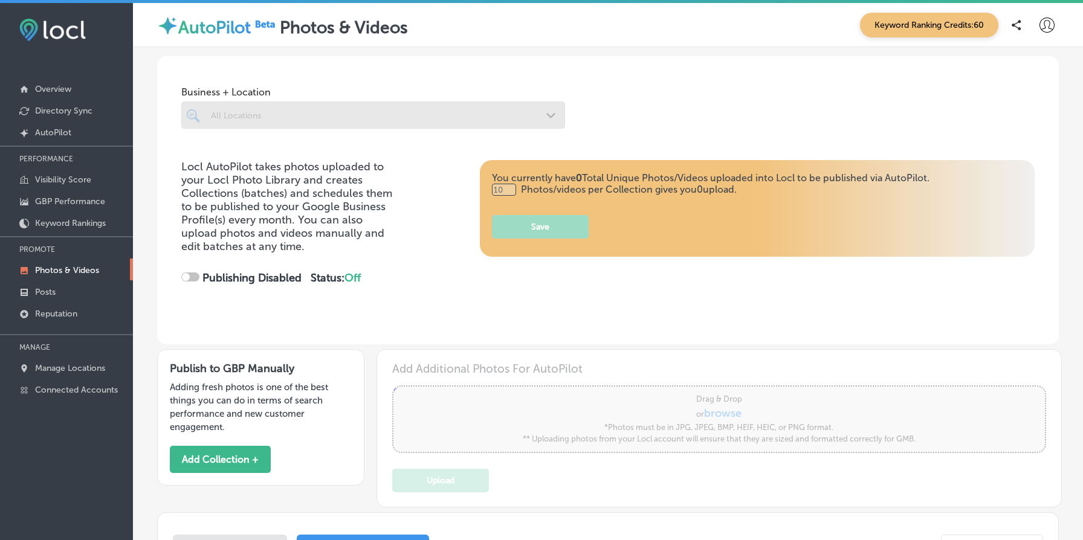
click at [364, 120] on div at bounding box center [373, 114] width 384 height 27
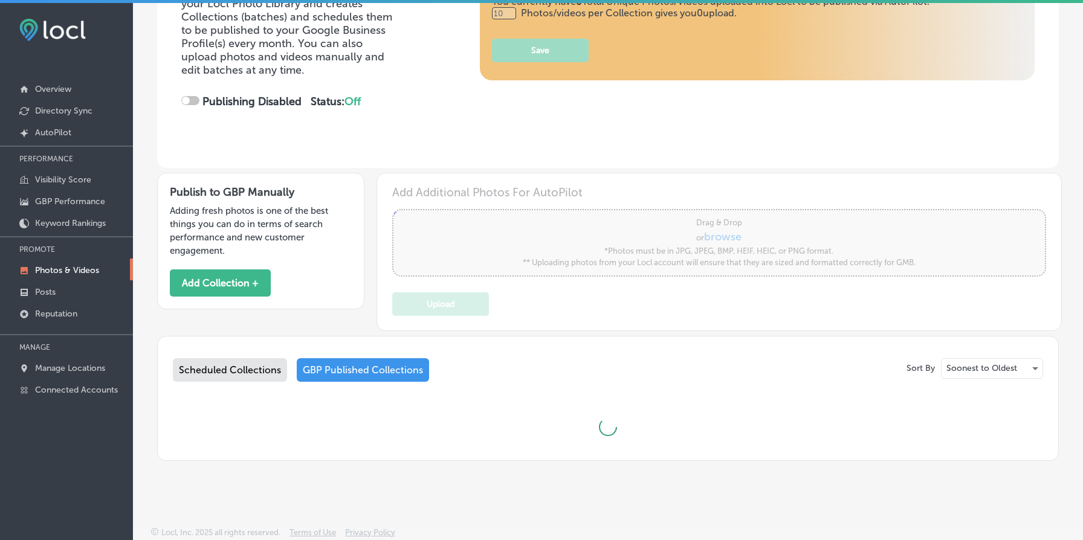
checkbox input "true"
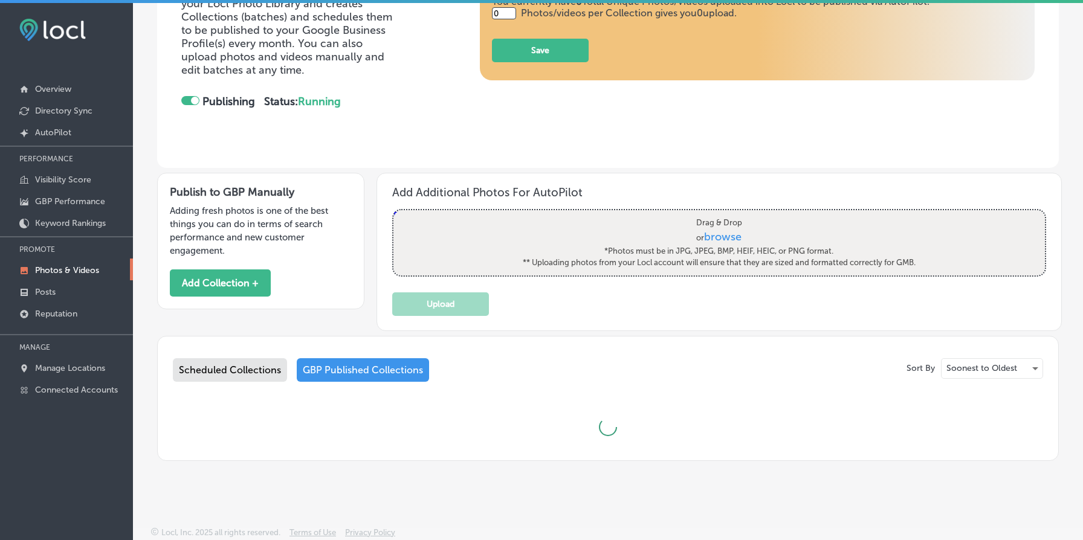
type input "5"
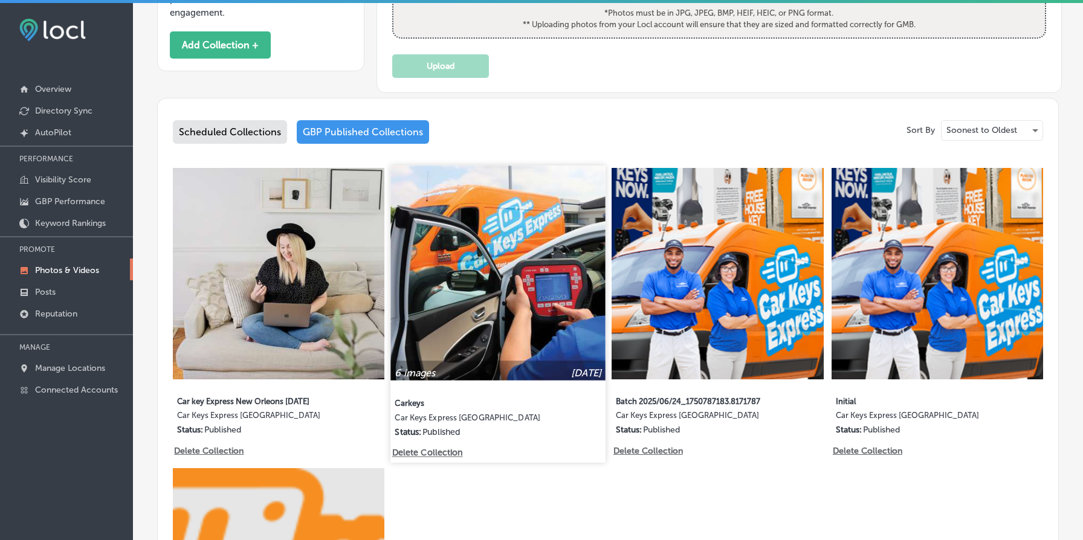
scroll to position [0, 0]
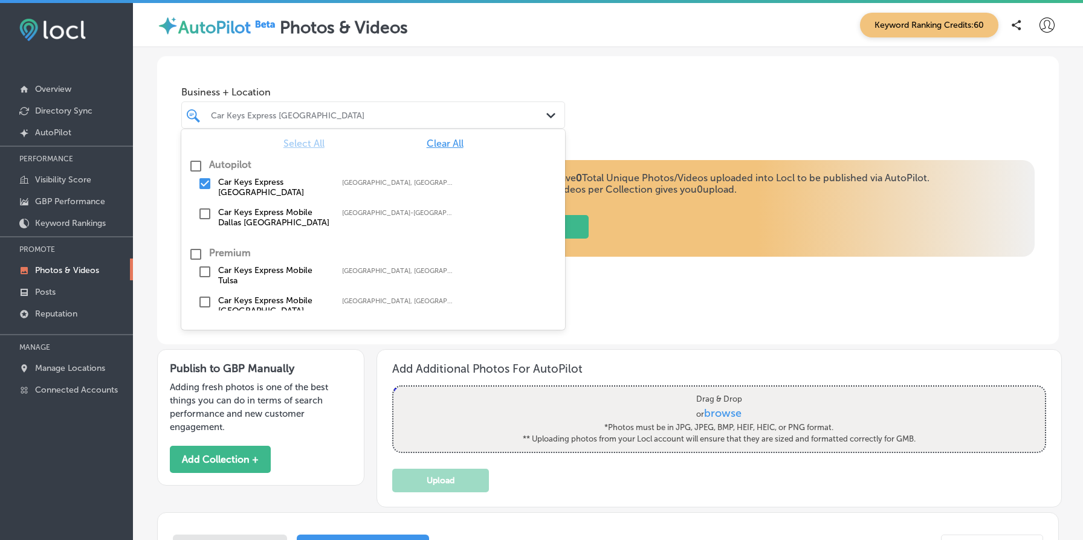
click at [327, 108] on div at bounding box center [357, 115] width 294 height 16
click at [298, 208] on label "Car Keys Express Mobile Dallas [GEOGRAPHIC_DATA]" at bounding box center [274, 217] width 112 height 21
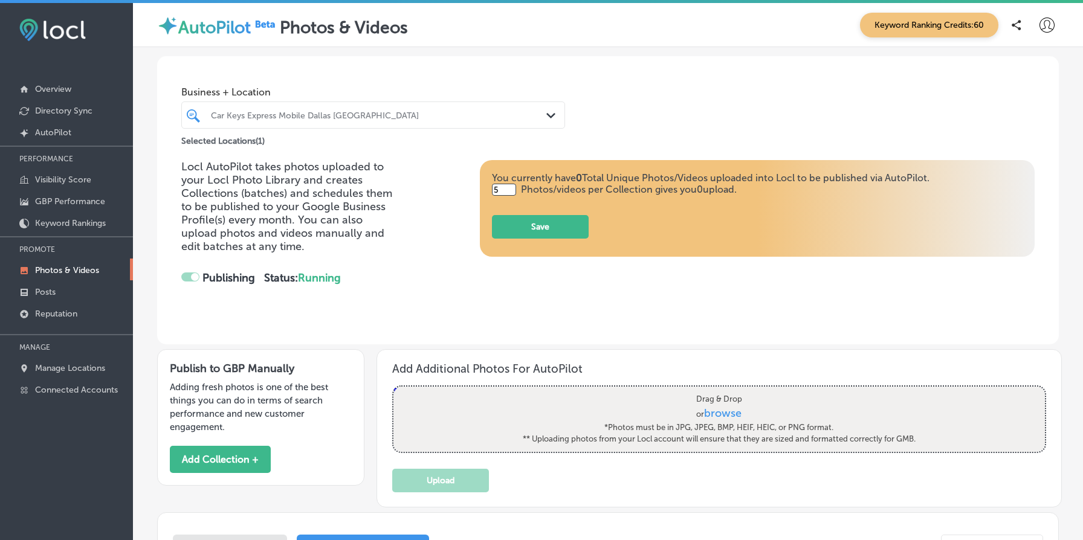
click at [619, 135] on div "Business + Location Car Keys Express Mobile [GEOGRAPHIC_DATA] Path Created with…" at bounding box center [607, 102] width 901 height 92
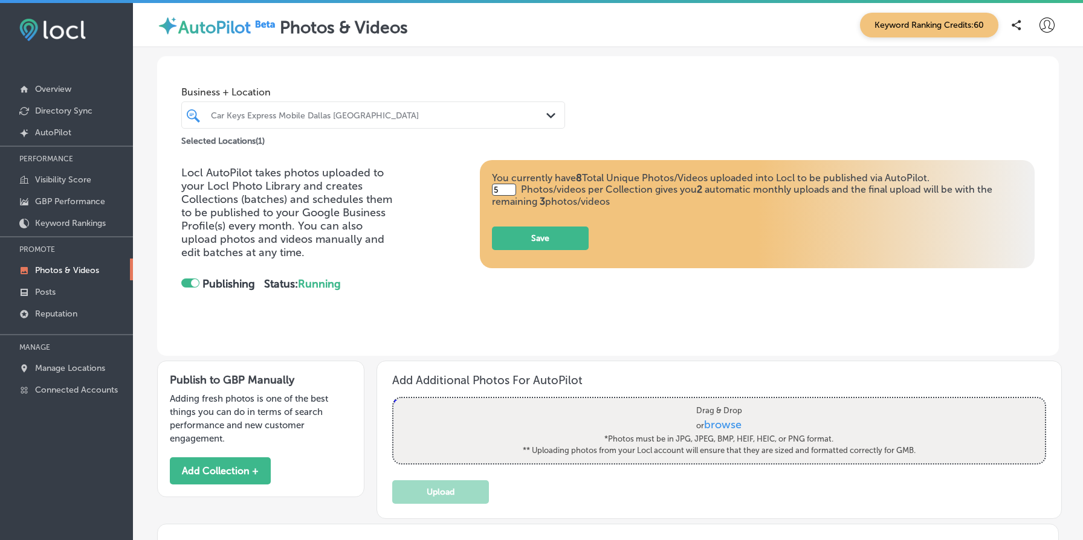
click at [374, 117] on div "Car Keys Express Mobile Dallas [GEOGRAPHIC_DATA]" at bounding box center [379, 115] width 336 height 10
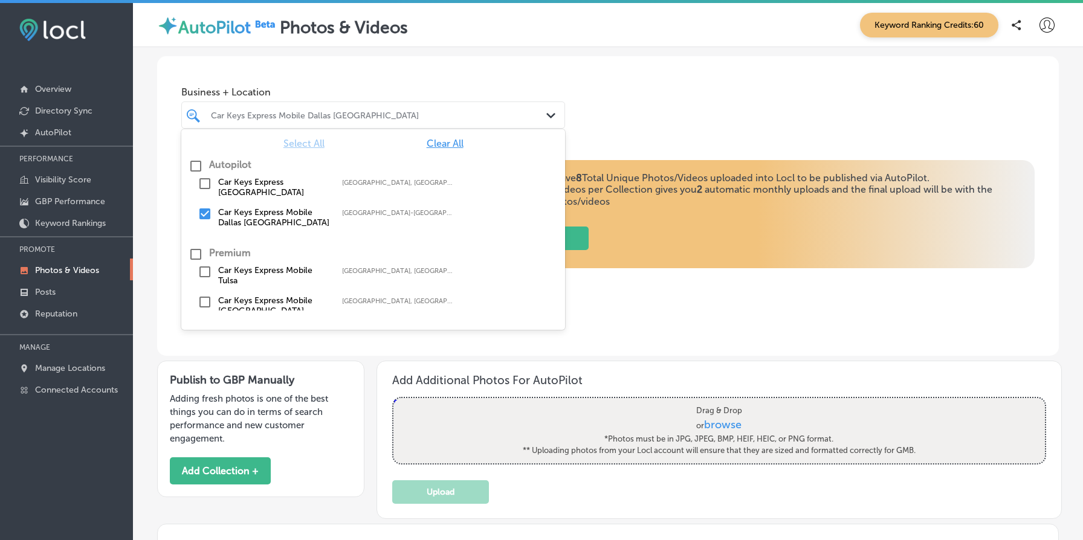
click at [457, 89] on span "Business + Location" at bounding box center [373, 91] width 384 height 11
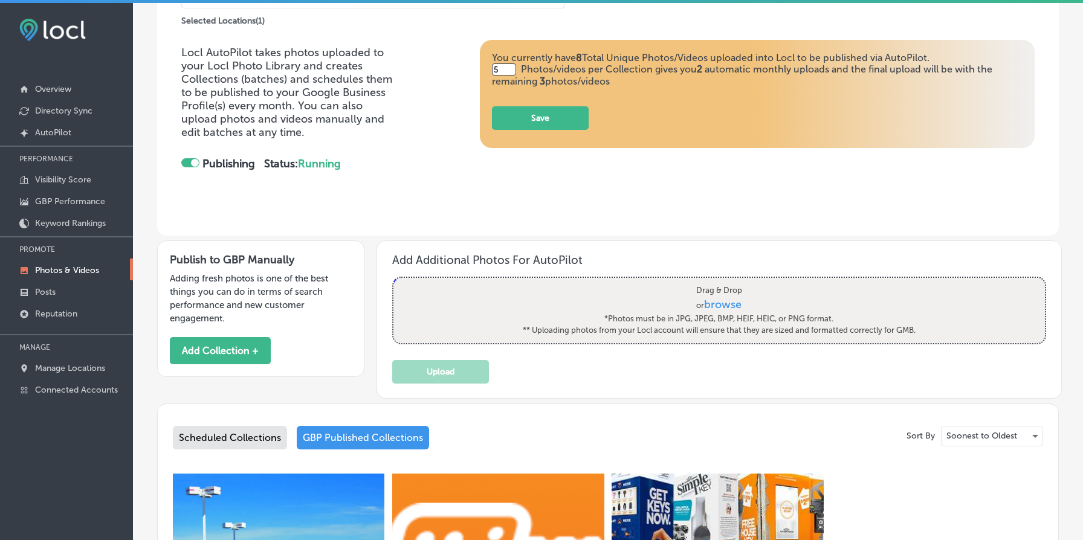
scroll to position [463, 0]
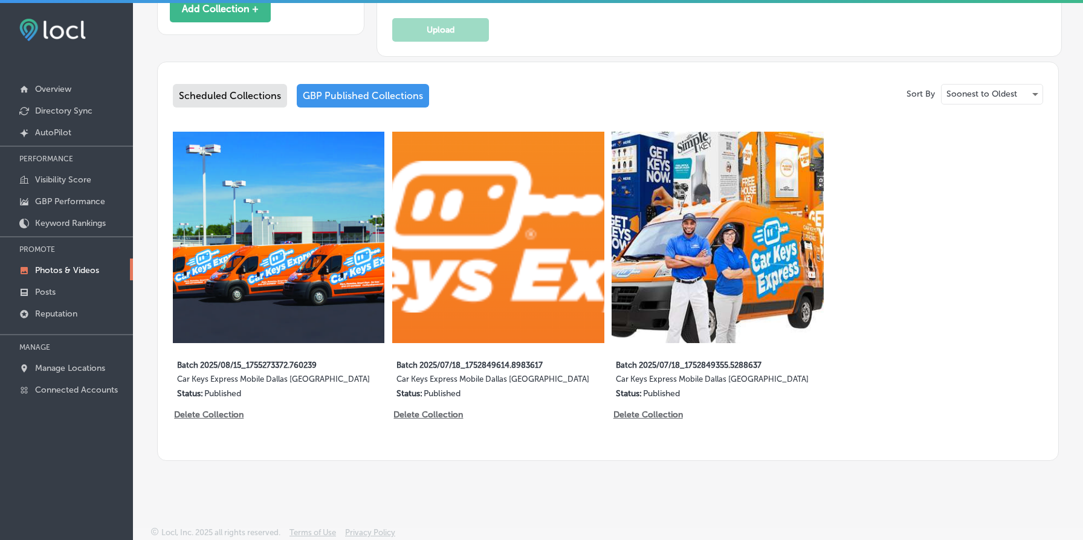
click at [236, 92] on div "Scheduled Collections" at bounding box center [230, 96] width 114 height 24
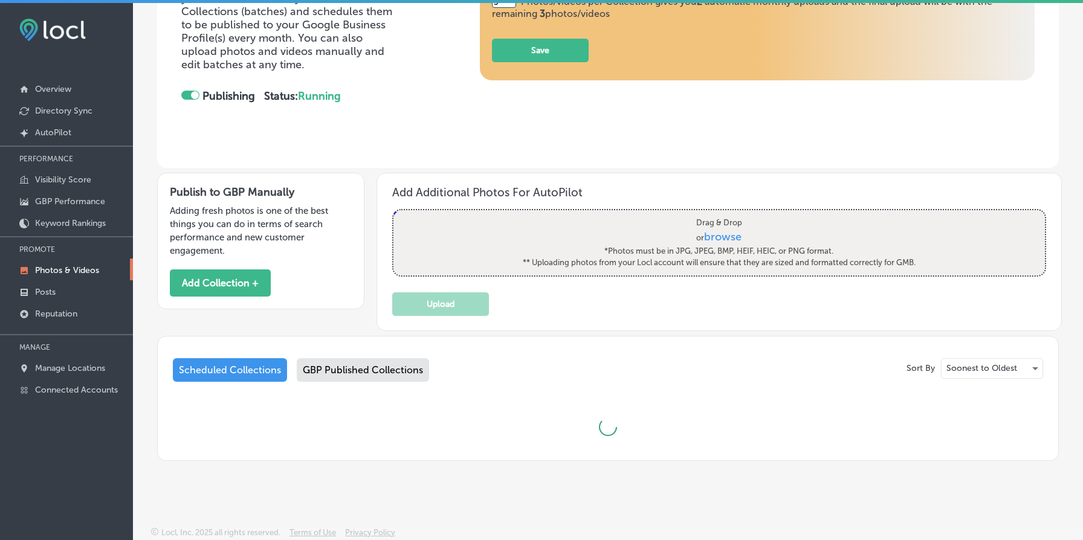
scroll to position [463, 0]
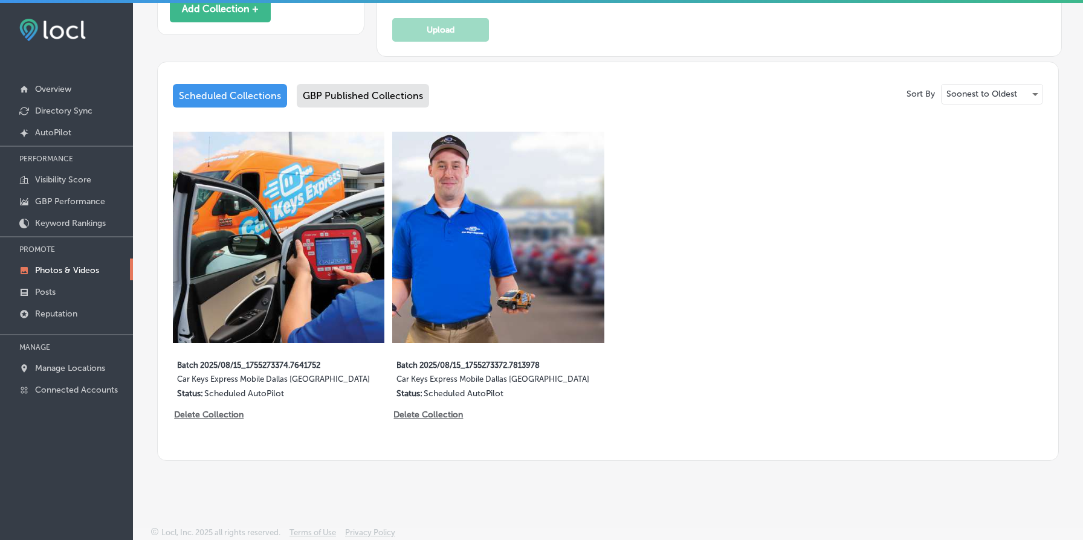
click at [361, 101] on div "GBP Published Collections" at bounding box center [363, 96] width 132 height 24
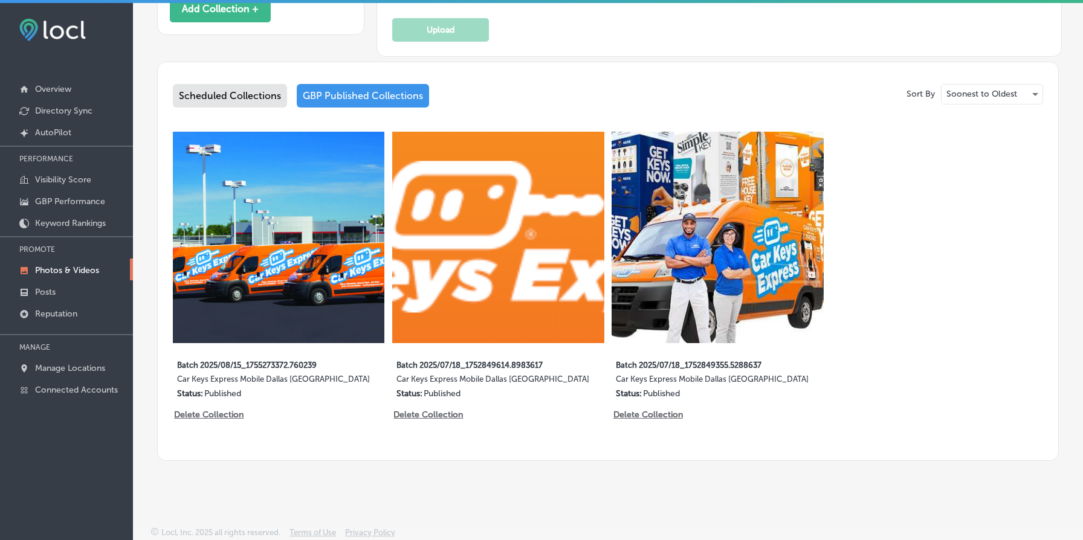
scroll to position [3, 0]
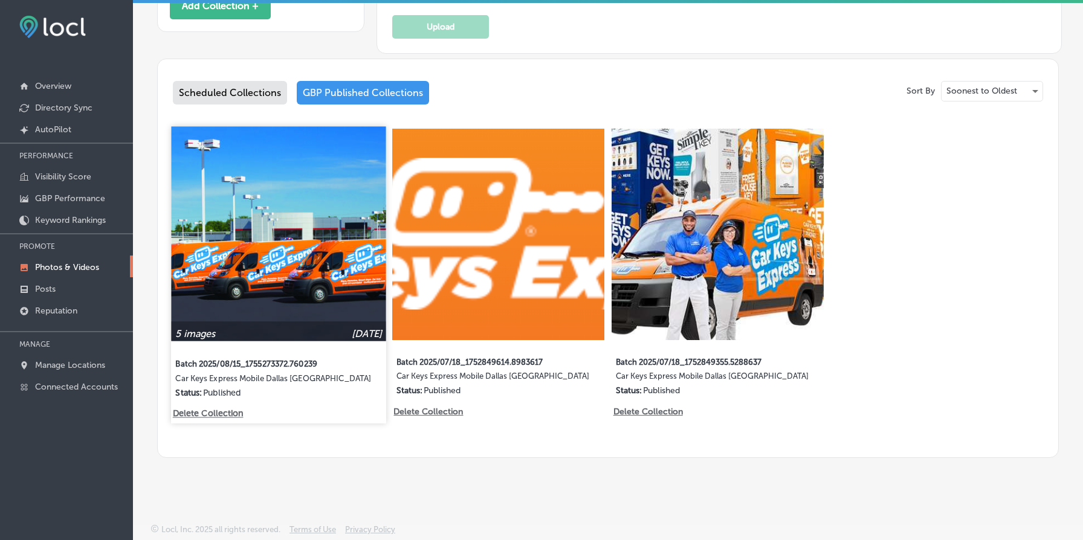
click at [292, 218] on img at bounding box center [278, 233] width 215 height 215
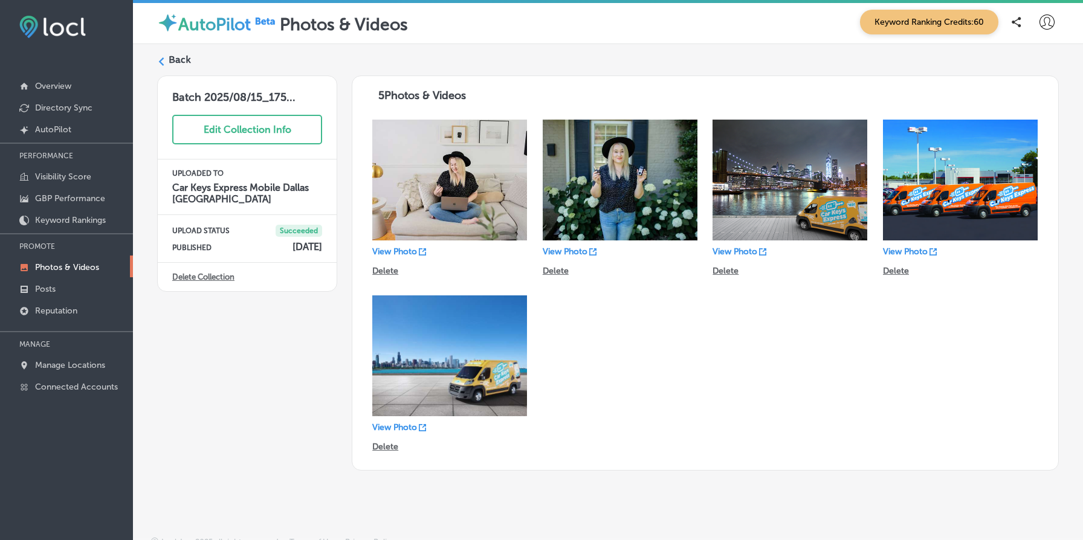
click at [173, 63] on label "Back" at bounding box center [180, 59] width 22 height 13
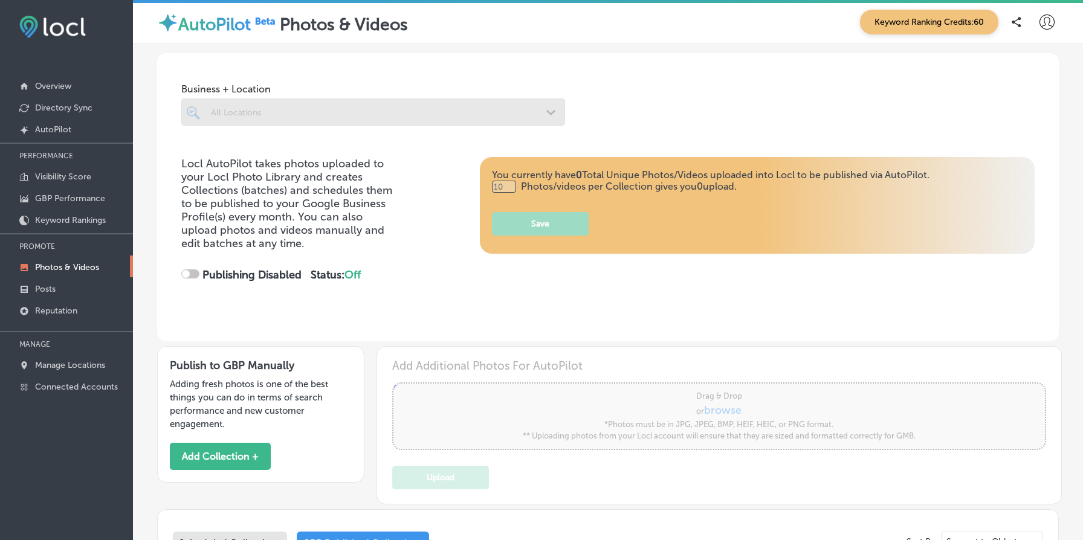
checkbox input "true"
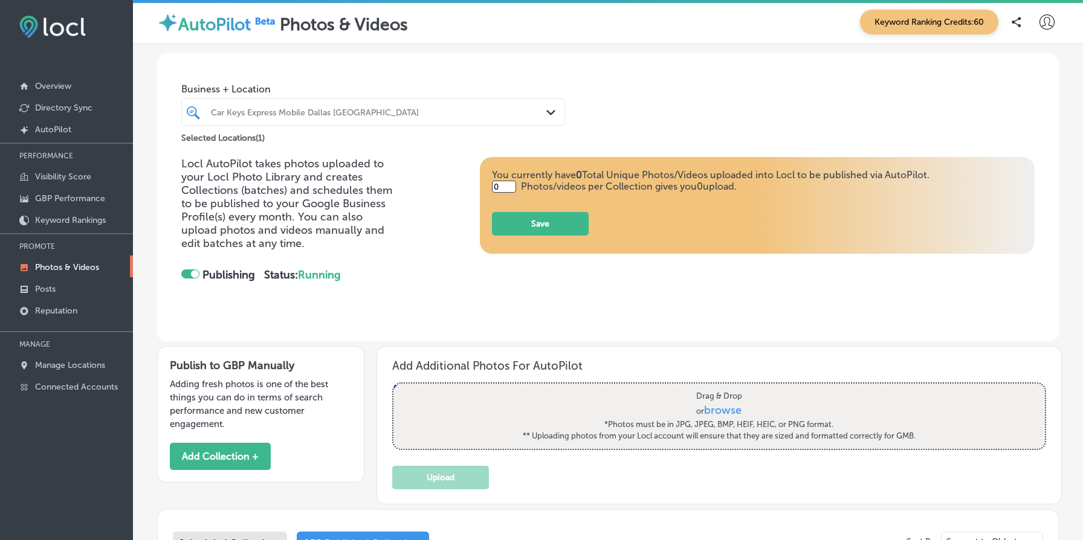
type input "5"
click at [309, 137] on div "Selected Locations ( 1 )" at bounding box center [373, 135] width 384 height 15
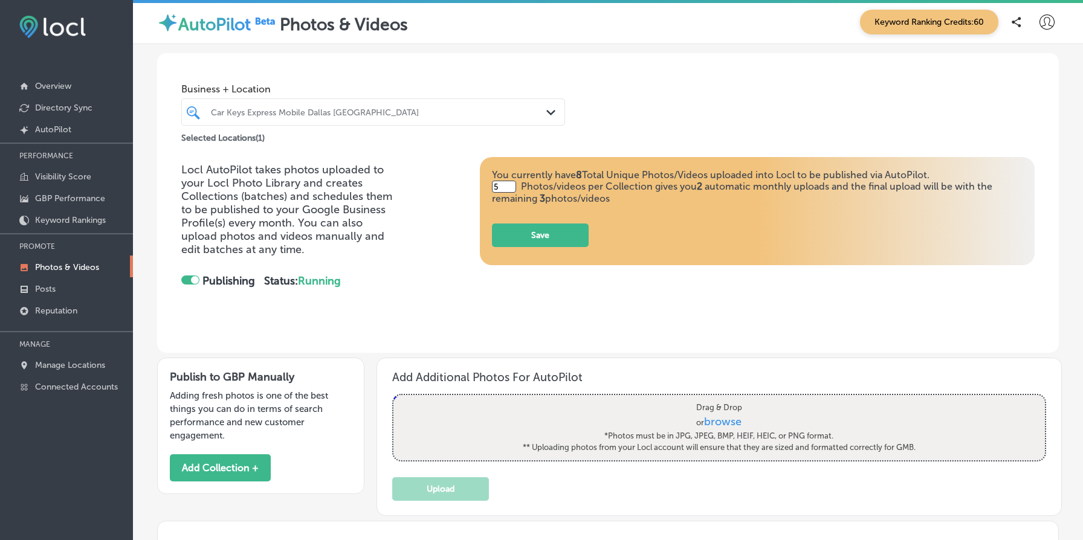
click at [318, 116] on div "Car Keys Express Mobile Dallas [GEOGRAPHIC_DATA]" at bounding box center [379, 112] width 336 height 10
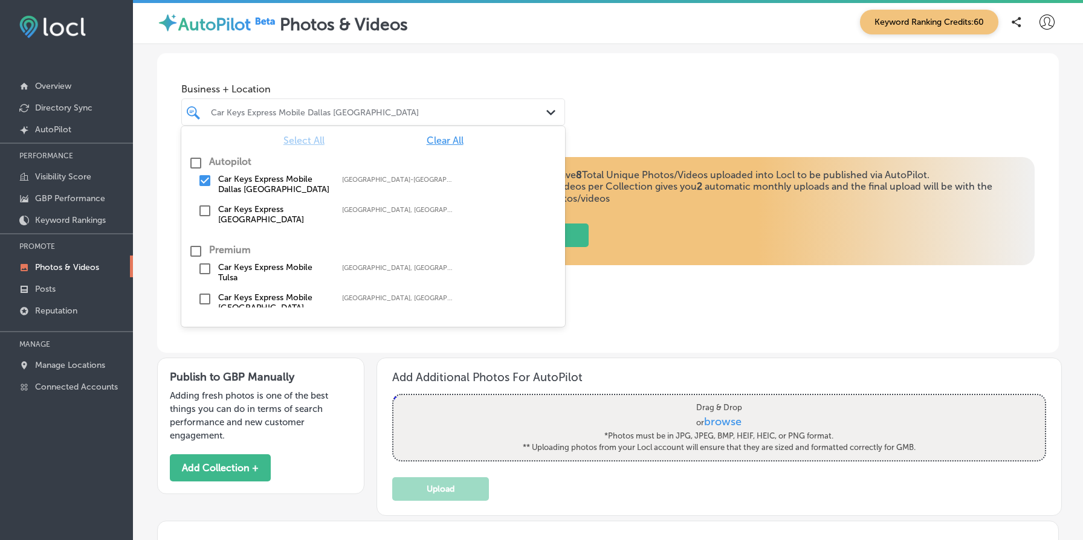
click at [266, 266] on label "Car Keys Express Mobile Tulsa" at bounding box center [274, 272] width 112 height 21
click at [613, 152] on div "Business + Location option focused, 0 of 3. 6 results available. Use Up and Dow…" at bounding box center [607, 105] width 901 height 104
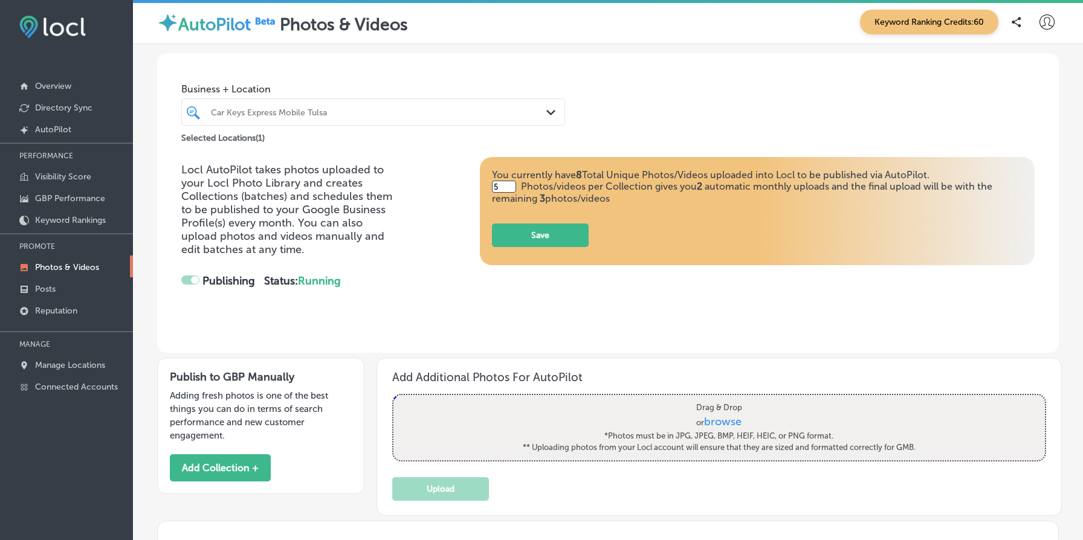
checkbox input "false"
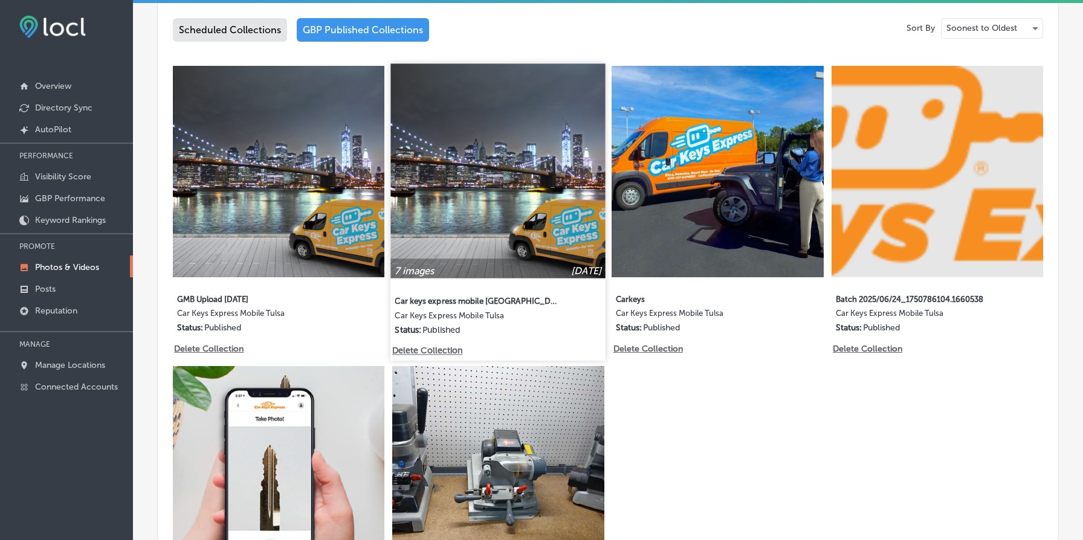
scroll to position [512, 0]
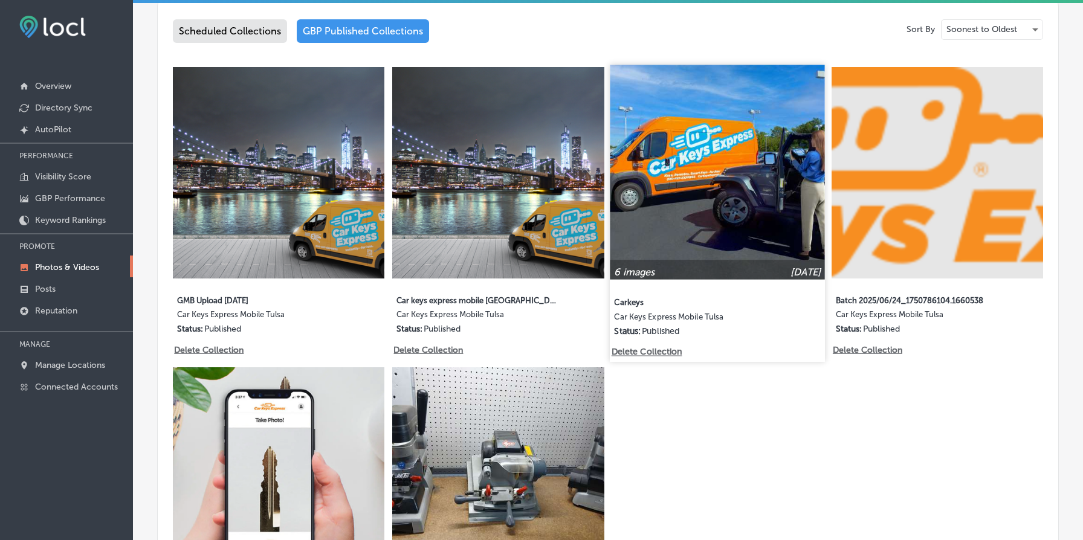
click at [749, 182] on img at bounding box center [717, 172] width 215 height 215
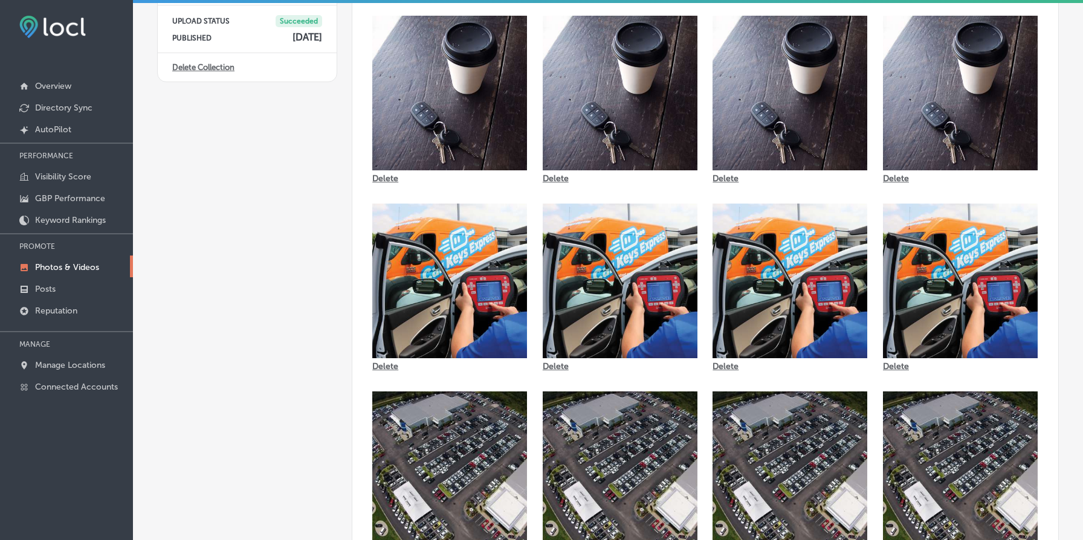
scroll to position [369, 0]
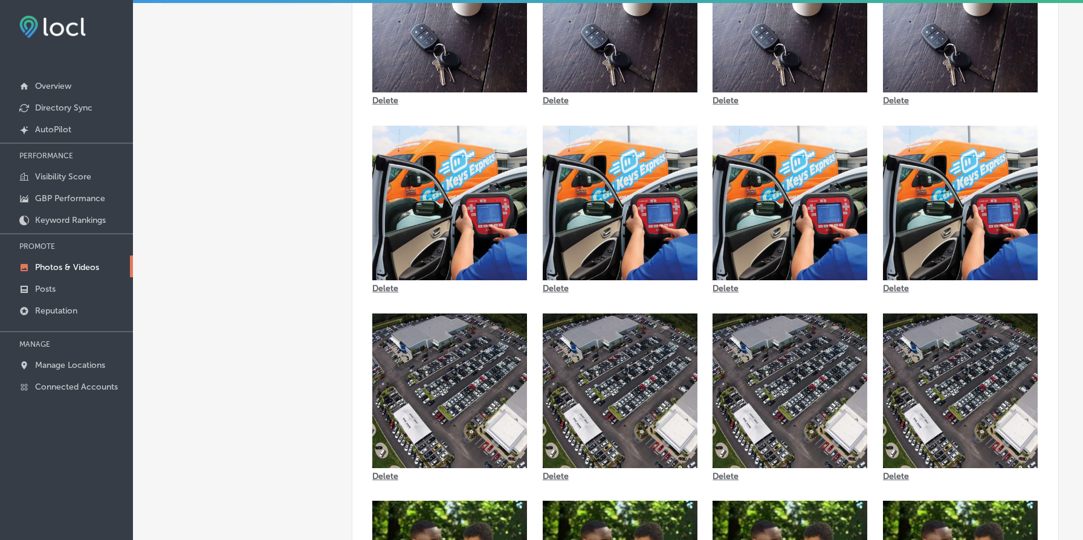
click at [457, 182] on img at bounding box center [449, 203] width 155 height 155
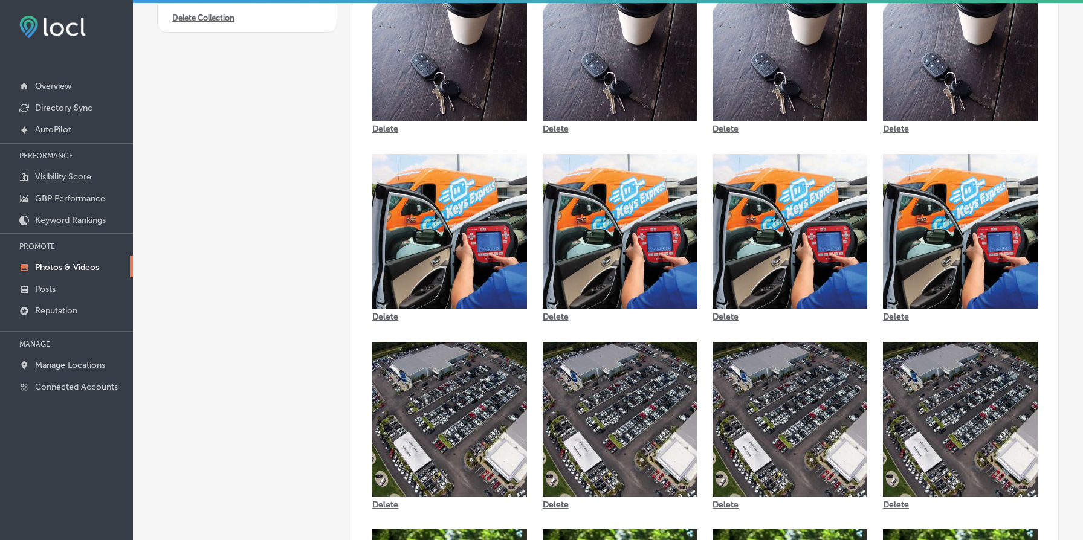
scroll to position [0, 0]
